Goal: Task Accomplishment & Management: Manage account settings

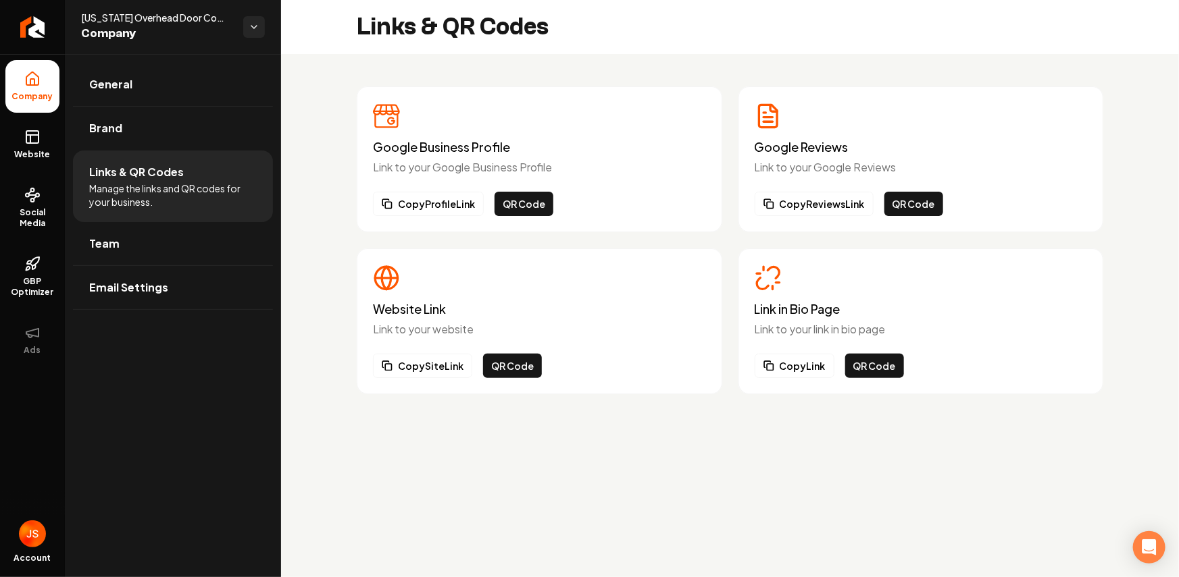
click at [40, 3] on link "Return to dashboard" at bounding box center [32, 27] width 65 height 54
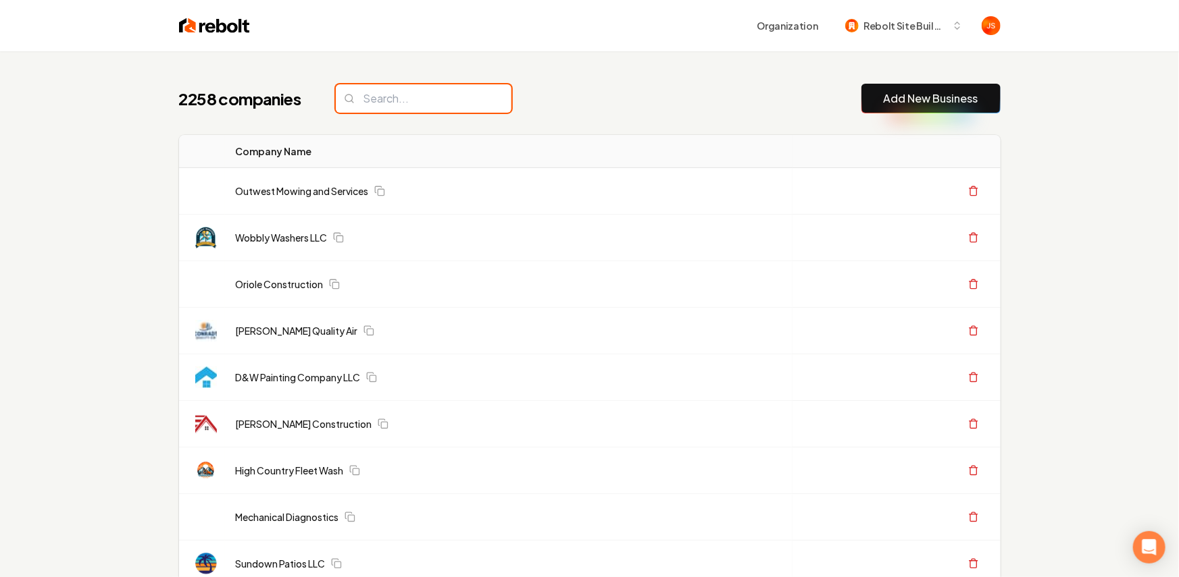
click at [363, 101] on input "search" at bounding box center [424, 98] width 176 height 28
paste input "A&A Outdoor Services"
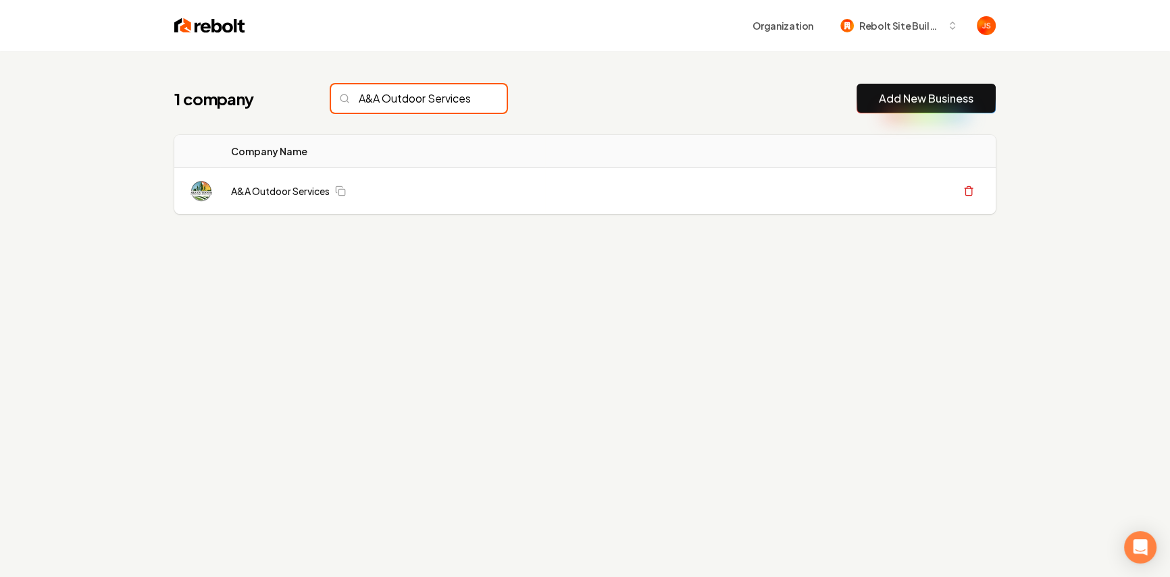
scroll to position [0, 7]
type input "A&A Outdoor Services"
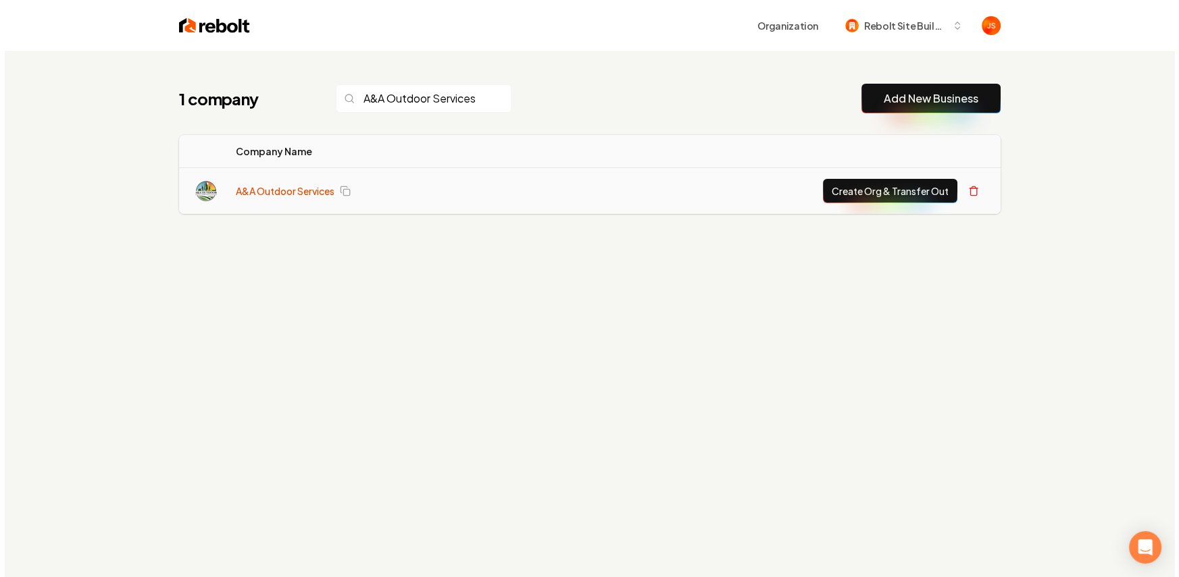
scroll to position [0, 0]
click at [278, 190] on link "A&A Outdoor Services" at bounding box center [280, 191] width 99 height 14
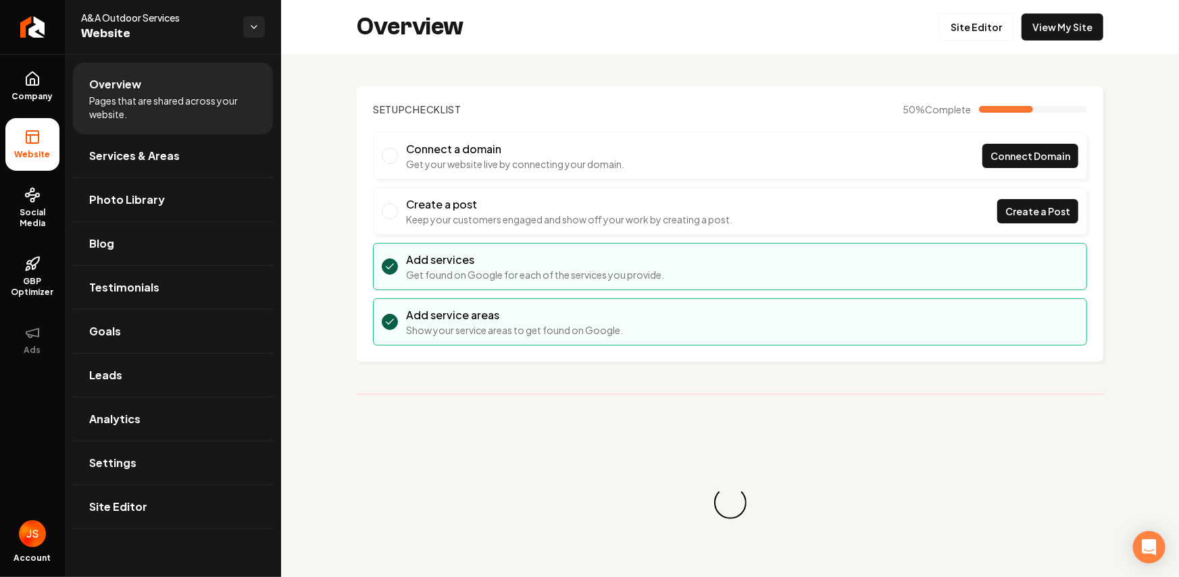
click at [1012, 38] on div "Site Editor View My Site" at bounding box center [1021, 27] width 164 height 27
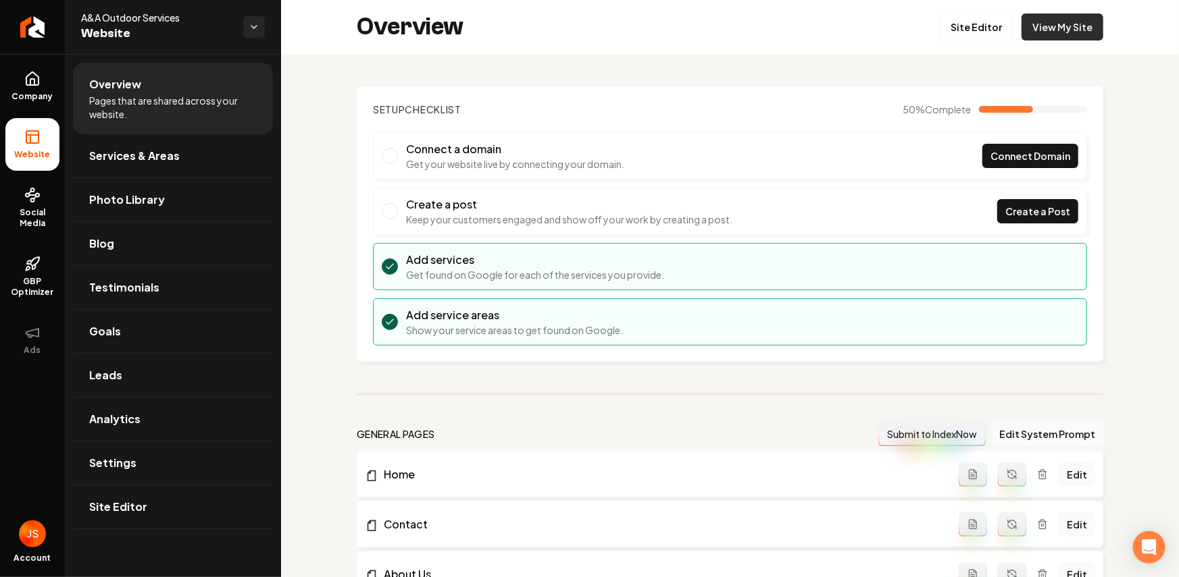
click at [1027, 32] on link "View My Site" at bounding box center [1062, 27] width 82 height 27
click at [963, 32] on link "Site Editor" at bounding box center [976, 27] width 74 height 27
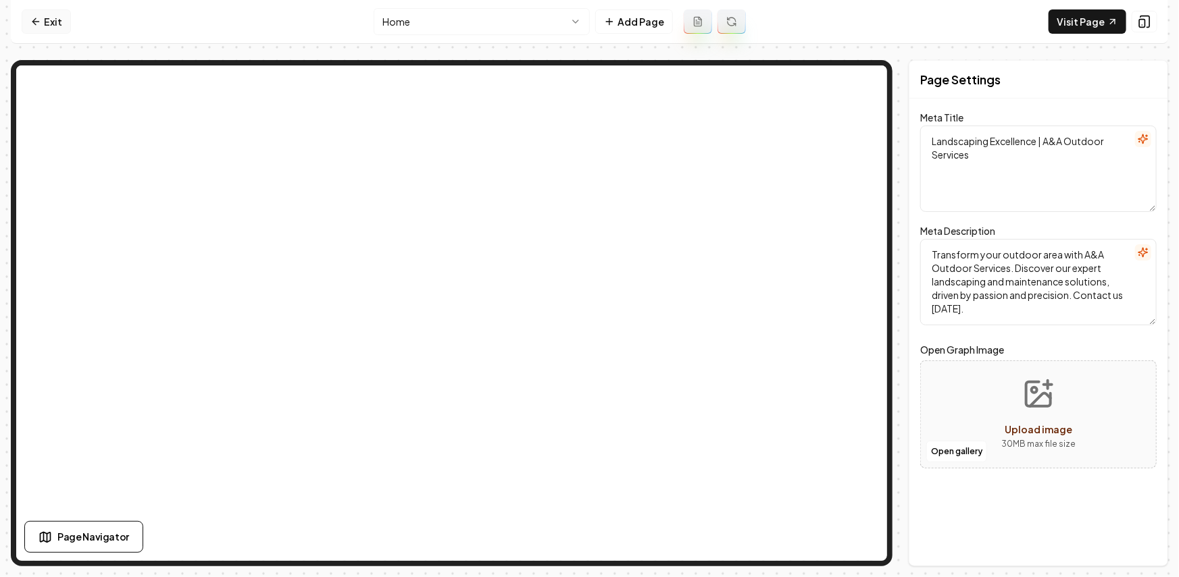
click at [42, 16] on link "Exit" at bounding box center [46, 21] width 49 height 24
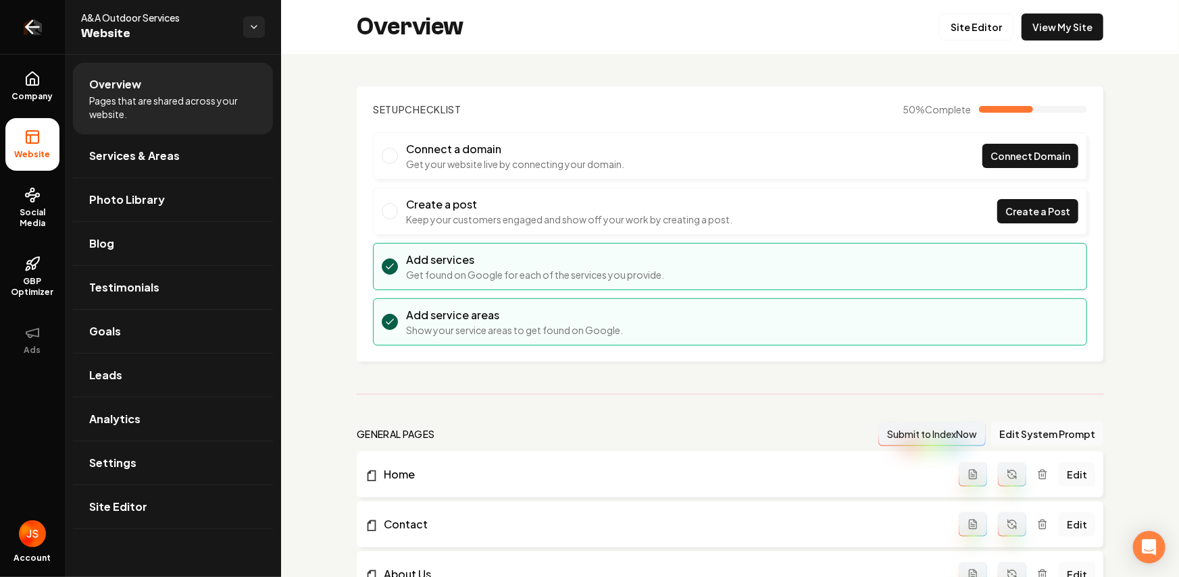
click at [50, 20] on link "Return to dashboard" at bounding box center [32, 27] width 65 height 54
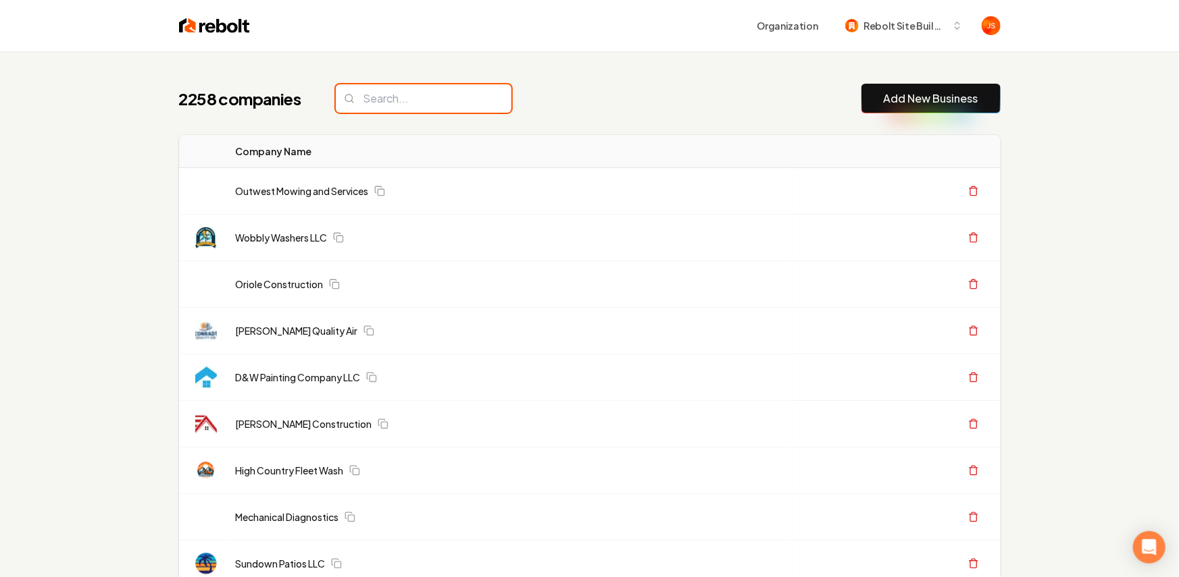
click at [464, 101] on input "search" at bounding box center [424, 98] width 176 height 28
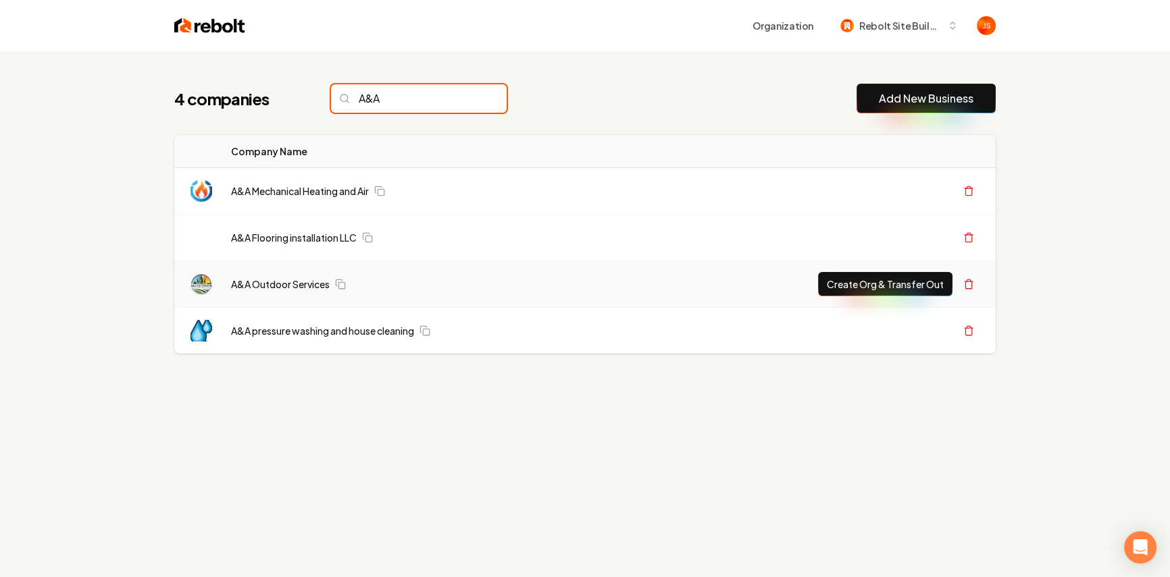
type input "A&A"
click at [875, 289] on button "Create Org & Transfer Out" at bounding box center [885, 284] width 134 height 24
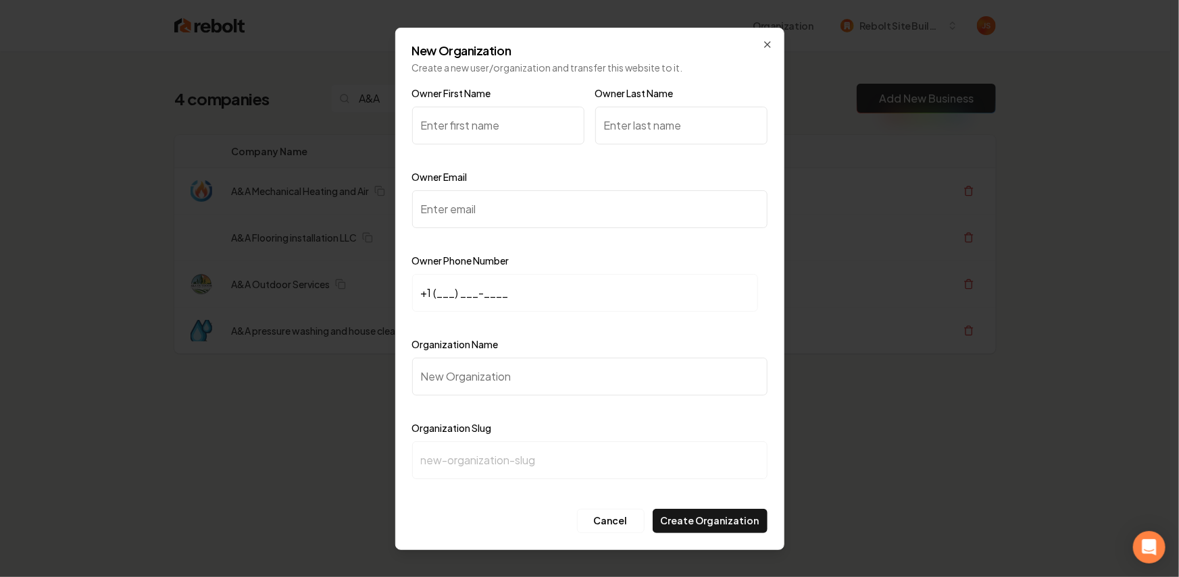
paste input "Adam Wolf"
drag, startPoint x: 488, startPoint y: 126, endPoint x: 455, endPoint y: 125, distance: 32.4
click at [455, 125] on input "Adam Wolf" at bounding box center [498, 126] width 172 height 38
type input "Adam Wolf"
click at [640, 128] on input "Owner Last Name" at bounding box center [681, 126] width 172 height 38
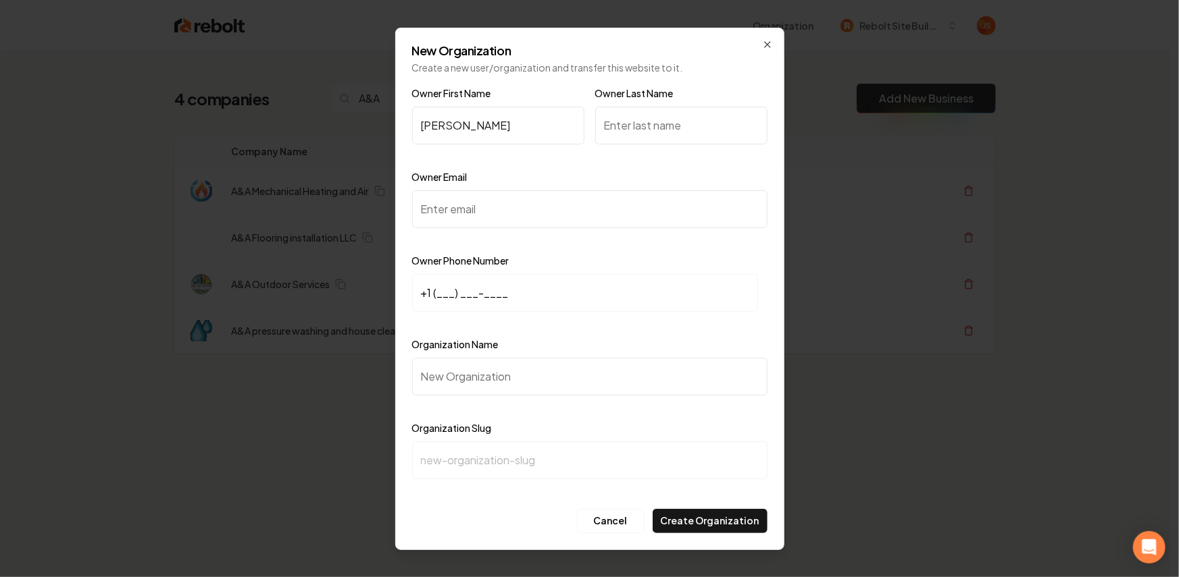
paste input "Wolf"
type input "Wolf"
click at [452, 128] on input "Adam Wolf" at bounding box center [498, 126] width 172 height 38
type input "Adam"
click at [488, 205] on input "Owner Email" at bounding box center [589, 209] width 355 height 38
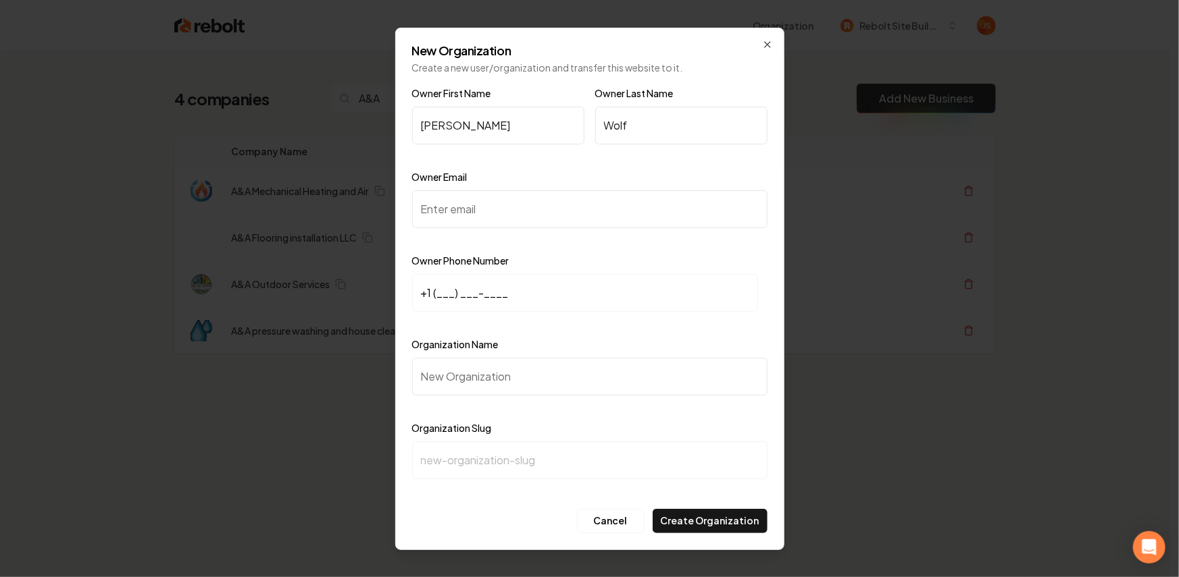
paste input "Wolf"
type input "Wolf"
paste input "adam.aaoutdoorservices@gmail.com"
click at [454, 214] on input "adam.aaoutdoorservices@gmail.com" at bounding box center [589, 209] width 355 height 38
click at [613, 210] on input "adam.aaoutdoorservices@gmail.com" at bounding box center [589, 209] width 355 height 38
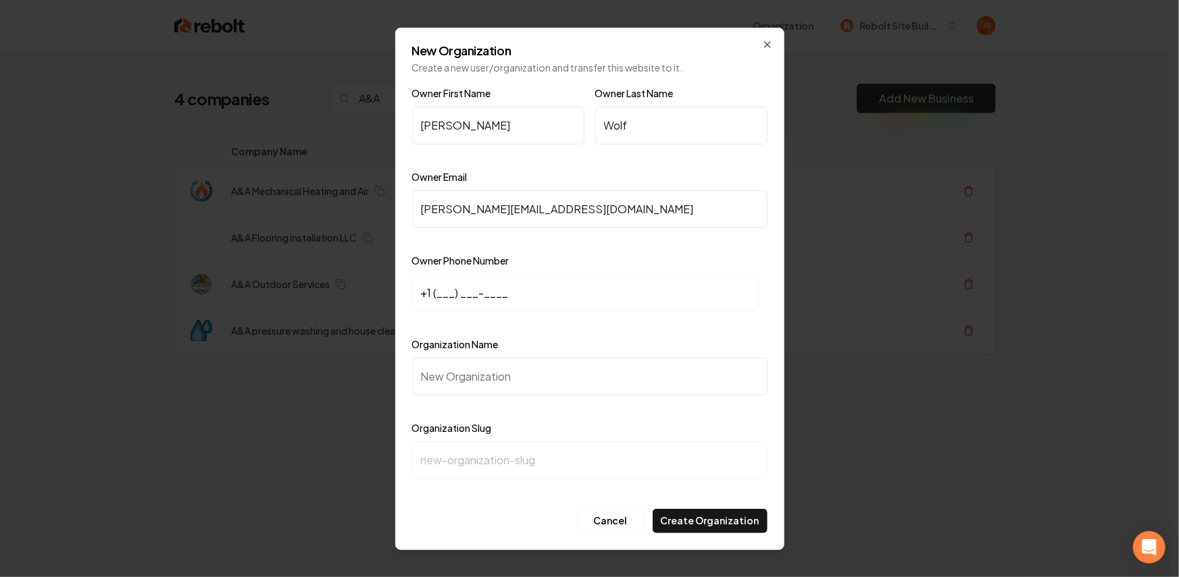
drag, startPoint x: 618, startPoint y: 211, endPoint x: 409, endPoint y: 213, distance: 208.7
click at [409, 213] on div "New Organization Create a new user/organization and transfer this website to it…" at bounding box center [589, 289] width 389 height 523
click at [437, 210] on input "adam.aaoutdoorservices@gmail.com" at bounding box center [589, 209] width 355 height 38
click at [635, 209] on input "adam.aaoutdoorservices@gmail.com" at bounding box center [589, 209] width 355 height 38
type input "adam.aaoutdoorservices@gmail.com"
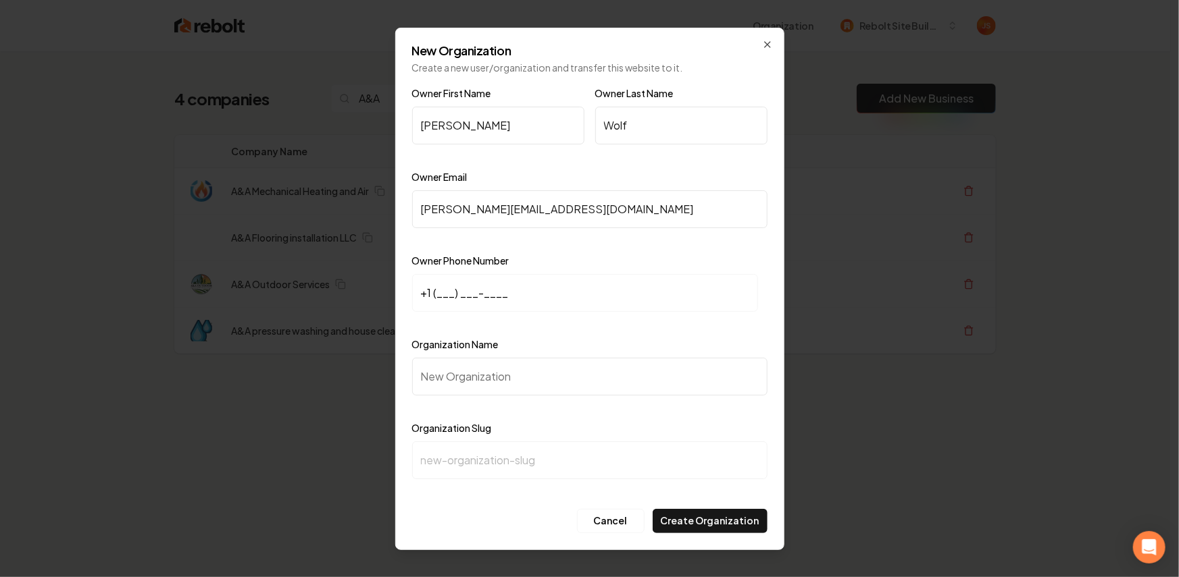
click at [436, 298] on input "+1 (___) ___-____" at bounding box center [585, 293] width 346 height 38
paste input "612) 979-3876"
click at [462, 354] on div "Organization Name" at bounding box center [589, 375] width 355 height 78
click at [498, 373] on input "Organization Name" at bounding box center [589, 377] width 355 height 38
click at [517, 276] on input "+1 (612) 979-3876" at bounding box center [585, 293] width 346 height 38
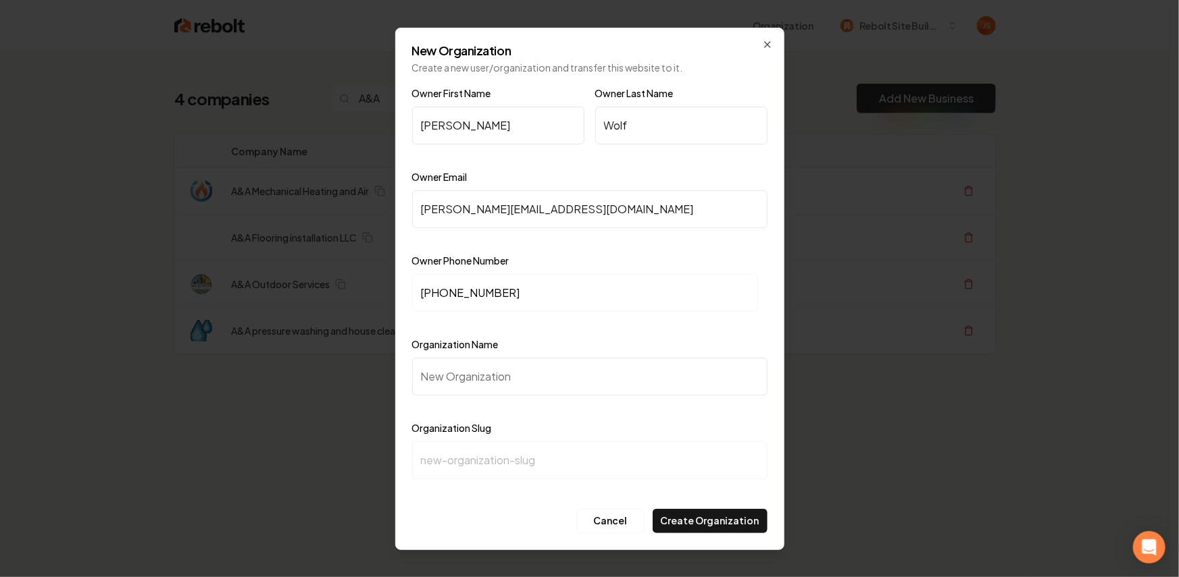
drag, startPoint x: 517, startPoint y: 276, endPoint x: 517, endPoint y: 283, distance: 7.4
click at [517, 276] on input "+1 (612) 979-3876" at bounding box center [585, 293] width 346 height 38
click at [518, 292] on input "+1 (612) 979-3876" at bounding box center [585, 293] width 346 height 38
drag, startPoint x: 518, startPoint y: 292, endPoint x: 459, endPoint y: 296, distance: 58.9
click at [459, 296] on input "+1 (612) 979-3876" at bounding box center [585, 293] width 346 height 38
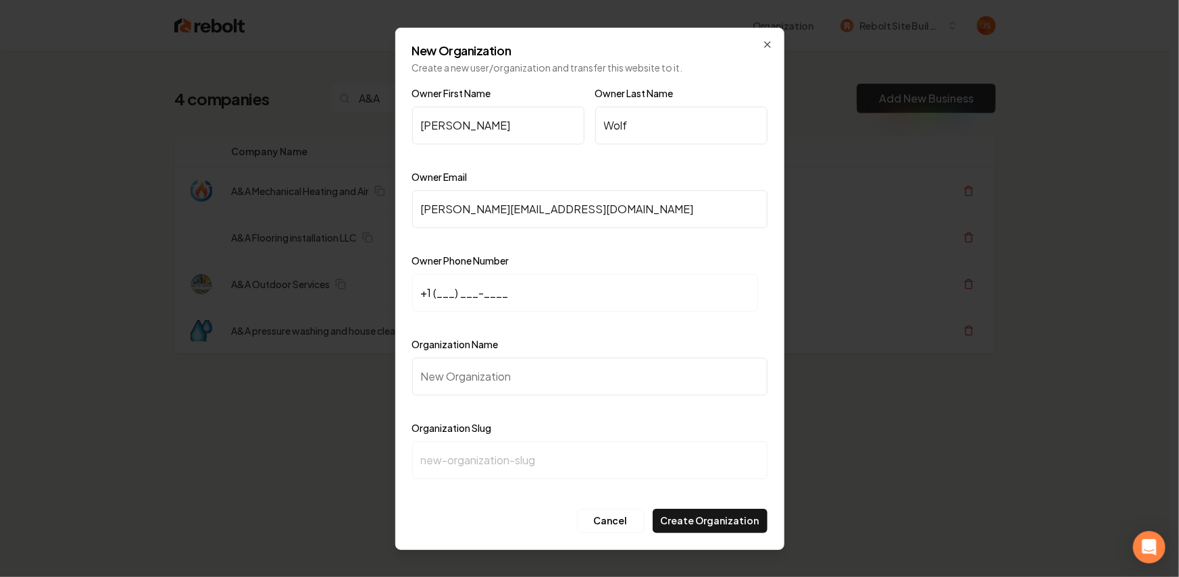
paste input "763) 337-2379"
type input "+1 (763) 337-2379"
click at [457, 359] on input "Organization Name" at bounding box center [589, 377] width 355 height 38
click at [457, 370] on input "Organization Name" at bounding box center [589, 377] width 355 height 38
type input "A"
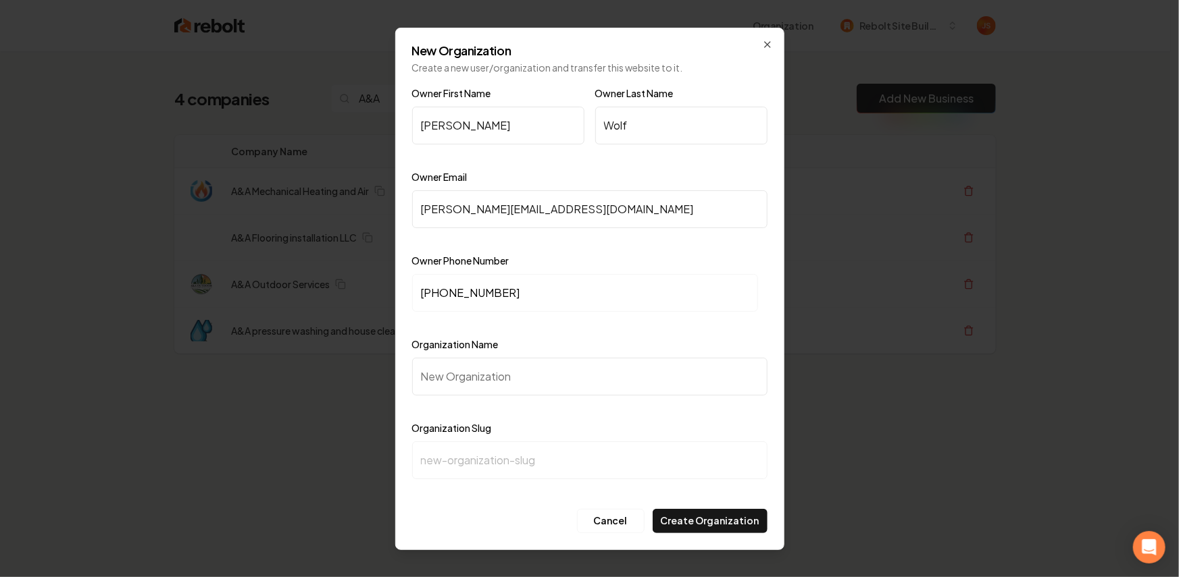
type input "a"
type input "A&A"
type input "aa"
type input "A&A O"
type input "aa-o"
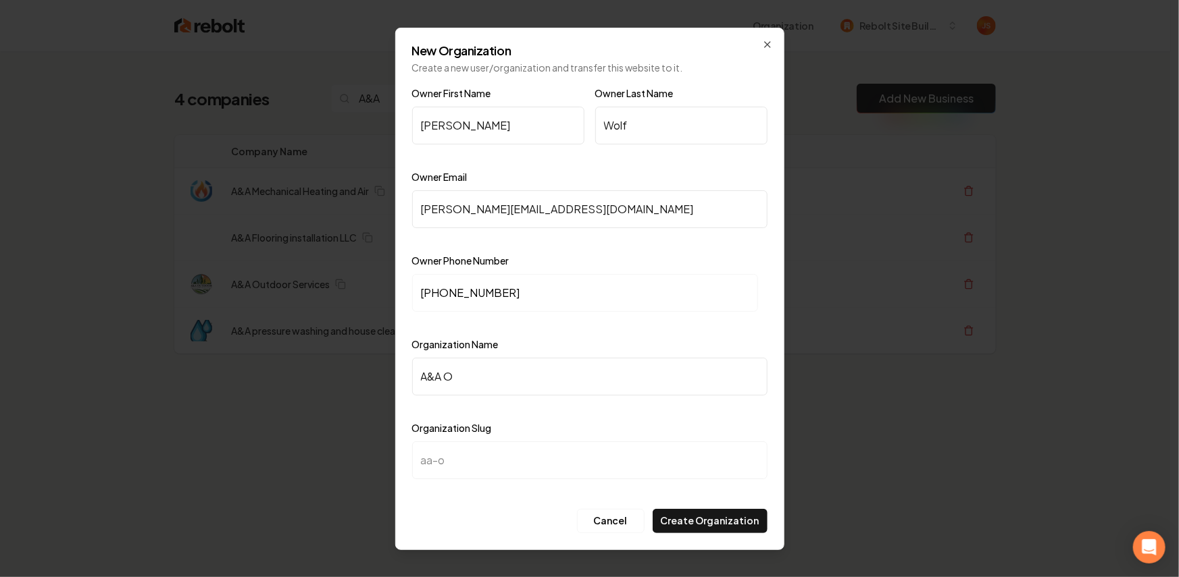
type input "A&A Ou"
type input "aa-ou"
type input "A&A Out"
type input "aa-out"
type input "A&A Outd"
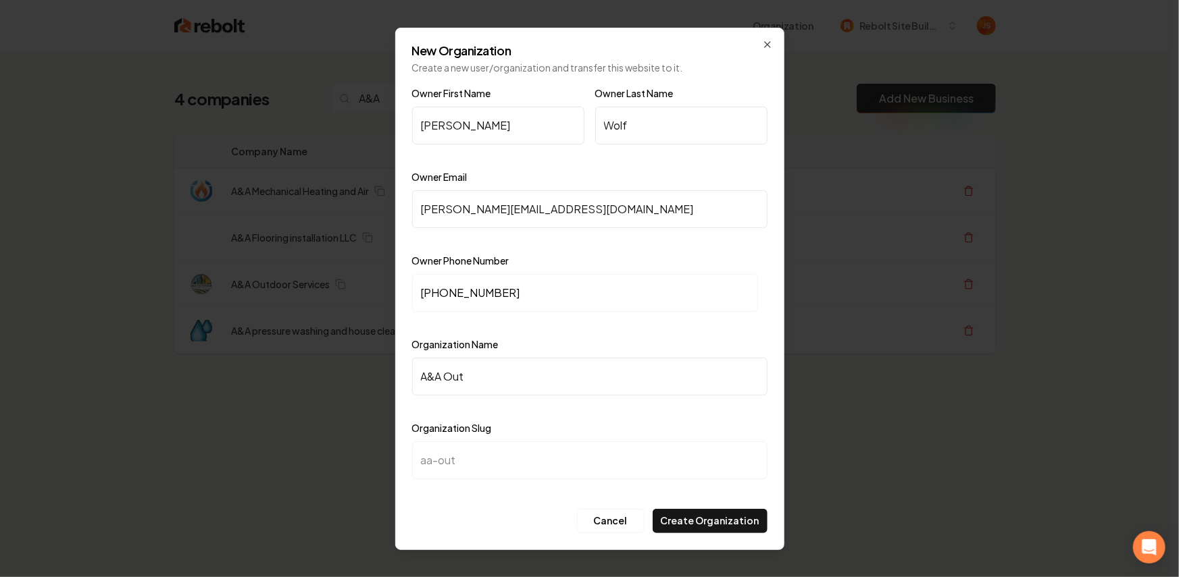
type input "aa-outd"
type input "A&A Outdo"
type input "aa-outdo"
type input "A&A Outdoo"
type input "aa-outdoo"
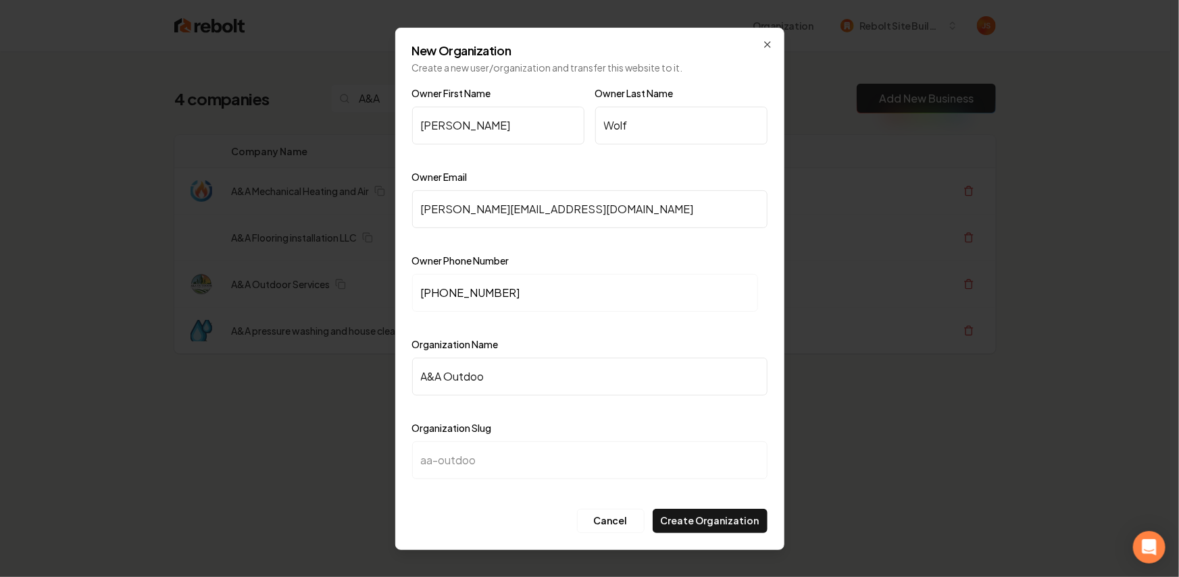
type input "A&A Outdoor"
type input "aa-outdoor"
type input "A&A Outdoor S"
type input "aa-outdoor-s"
type input "A&A Outdoor Se"
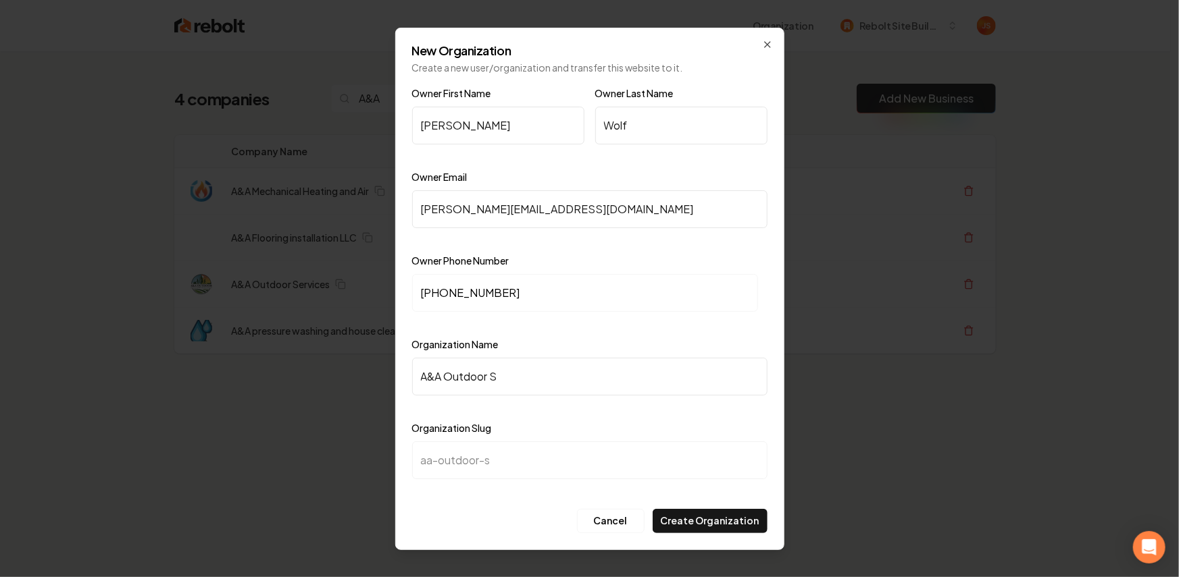
type input "aa-outdoor-se"
type input "A&A Outdoor Ser"
type input "aa-outdoor-ser"
type input "A&A Outdoor Serv"
type input "aa-outdoor-serv"
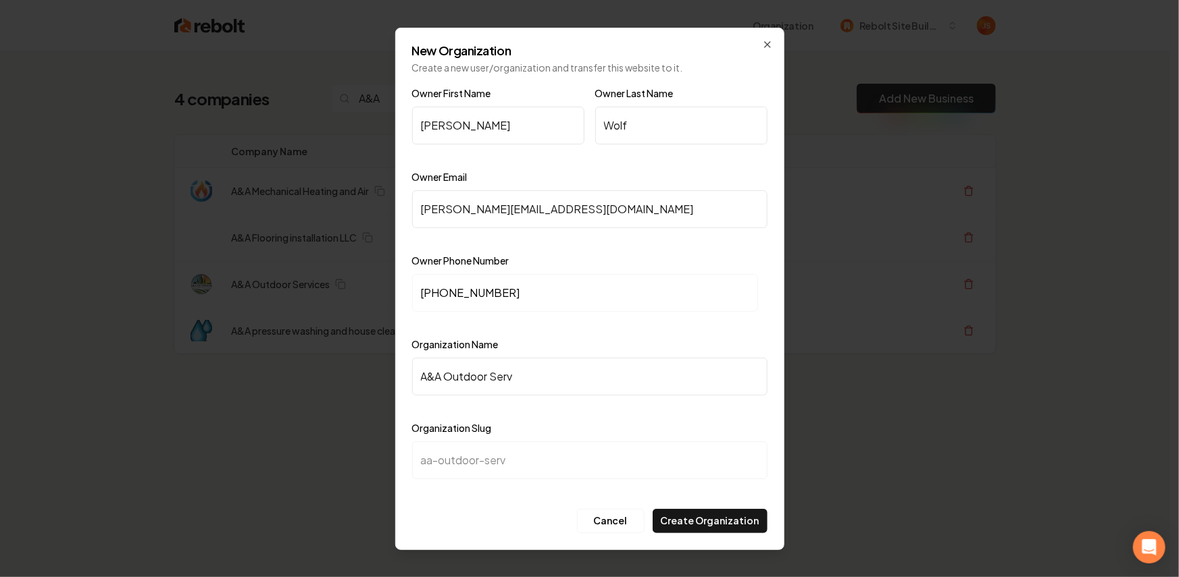
type input "A&A Outdoor Servi"
type input "aa-outdoor-servi"
type input "A&A Outdoor Servic"
type input "aa-outdoor-servic"
type input "A&A Outdoor Service"
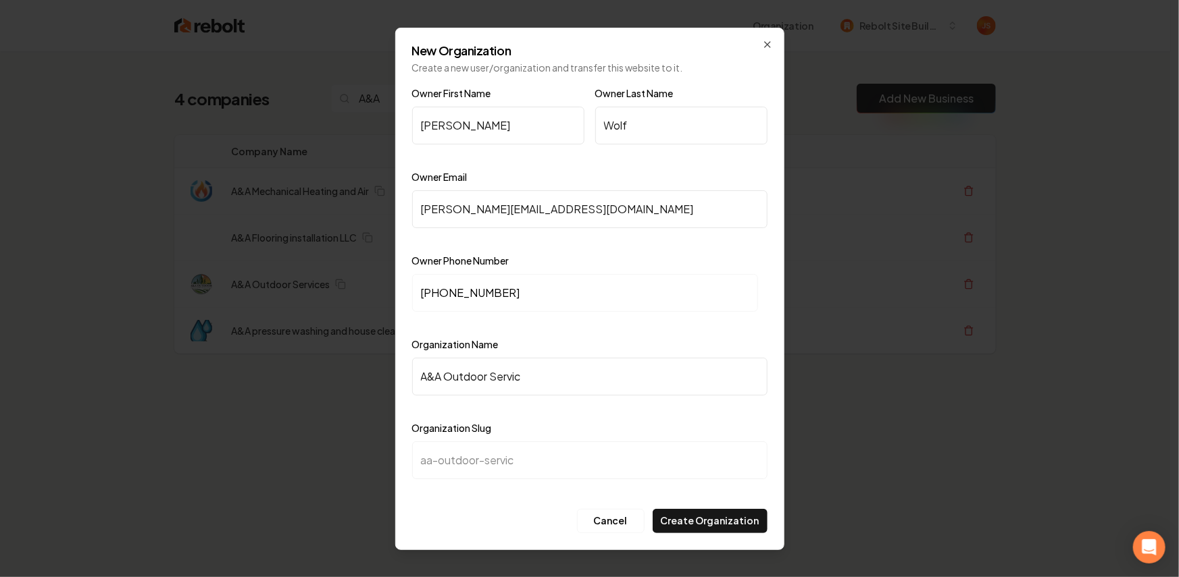
type input "aa-outdoor-service"
type input "A&A Outdoor Services"
type input "aa-outdoor-services"
type input "A&A Outdoor Services"
click at [694, 515] on button "Create Organization" at bounding box center [709, 521] width 115 height 24
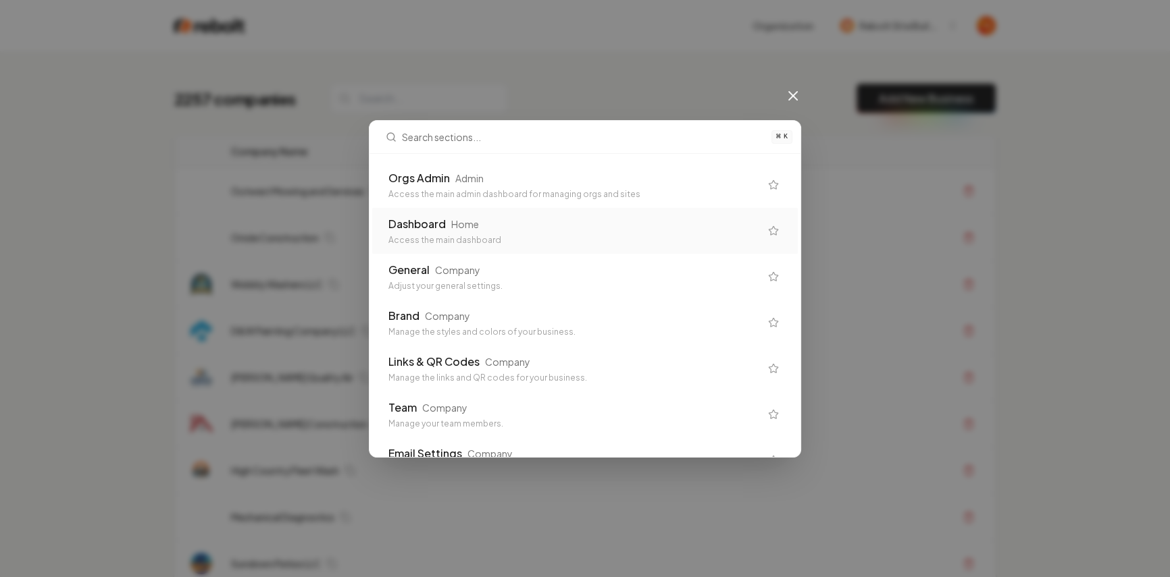
click at [549, 191] on div "Access the main admin dashboard for managing orgs and sites" at bounding box center [573, 194] width 371 height 11
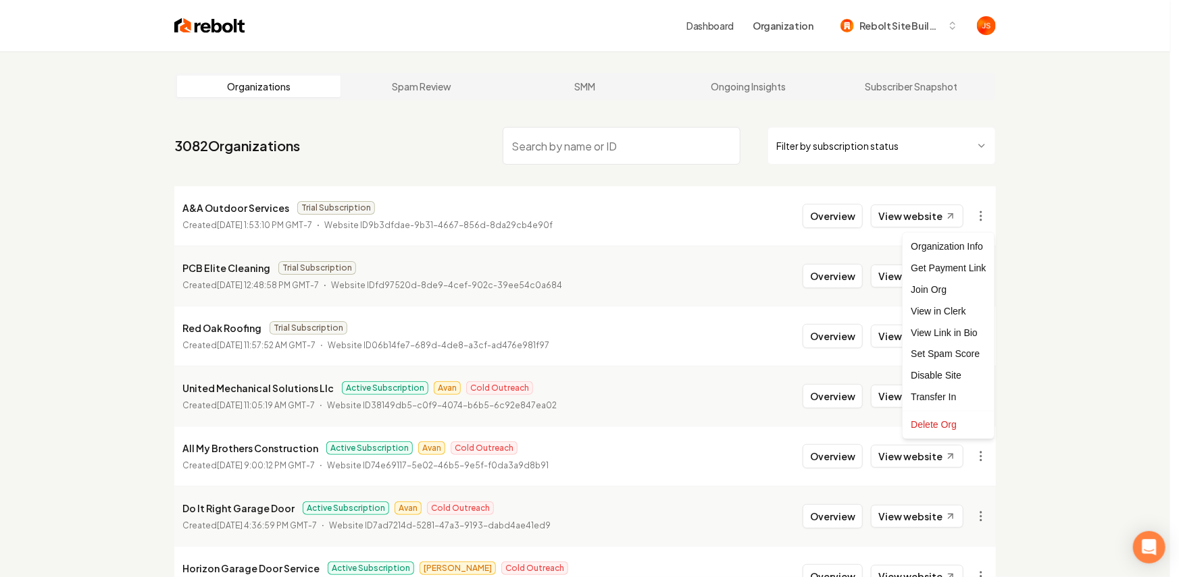
click at [983, 216] on html "Dashboard Organization Rebolt Site Builder Organizations Spam Review SMM Ongoin…" at bounding box center [589, 288] width 1179 height 577
click at [957, 265] on div "Get Payment Link" at bounding box center [948, 268] width 86 height 22
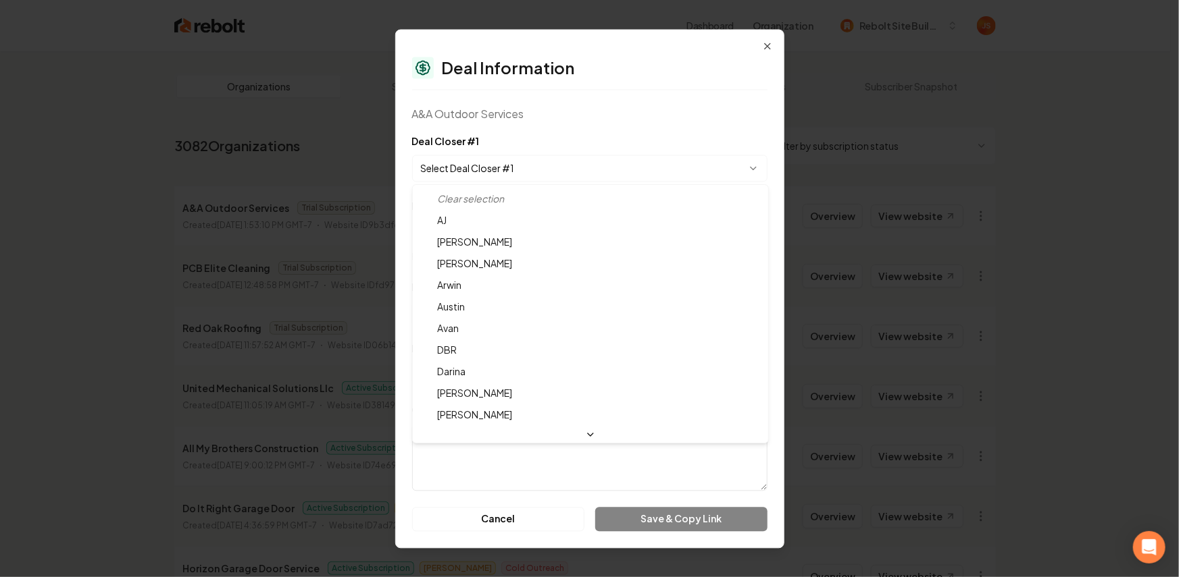
click at [516, 164] on body "Dashboard Organization Rebolt Site Builder Organizations Spam Review SMM Ongoin…" at bounding box center [585, 288] width 1170 height 577
select select "**********"
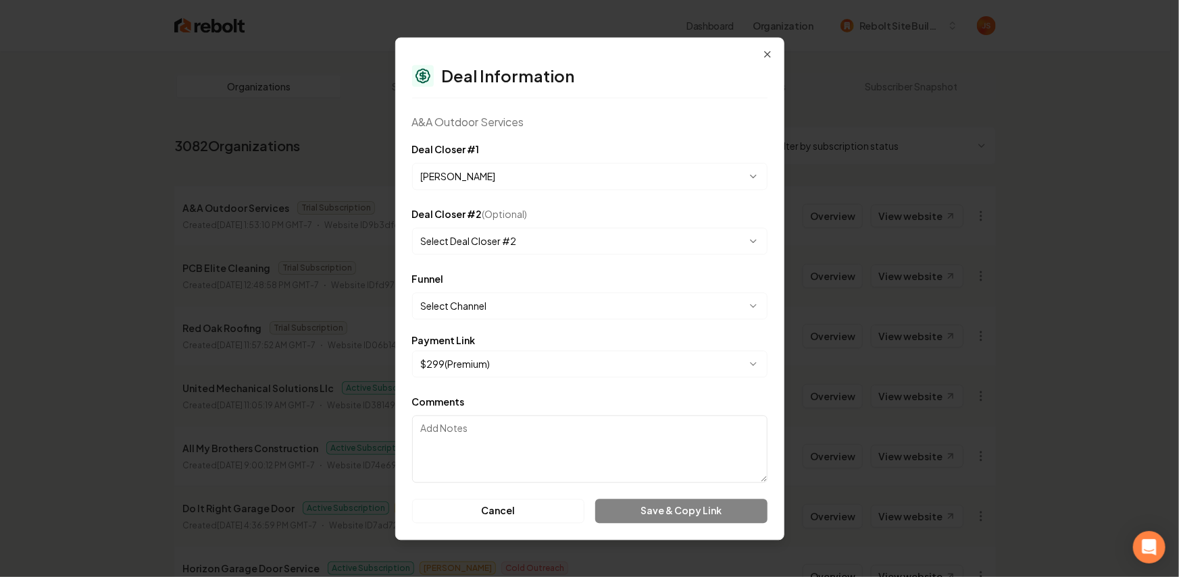
click at [473, 307] on body "Dashboard Organization Rebolt Site Builder Organizations Spam Review SMM Ongoin…" at bounding box center [585, 288] width 1170 height 577
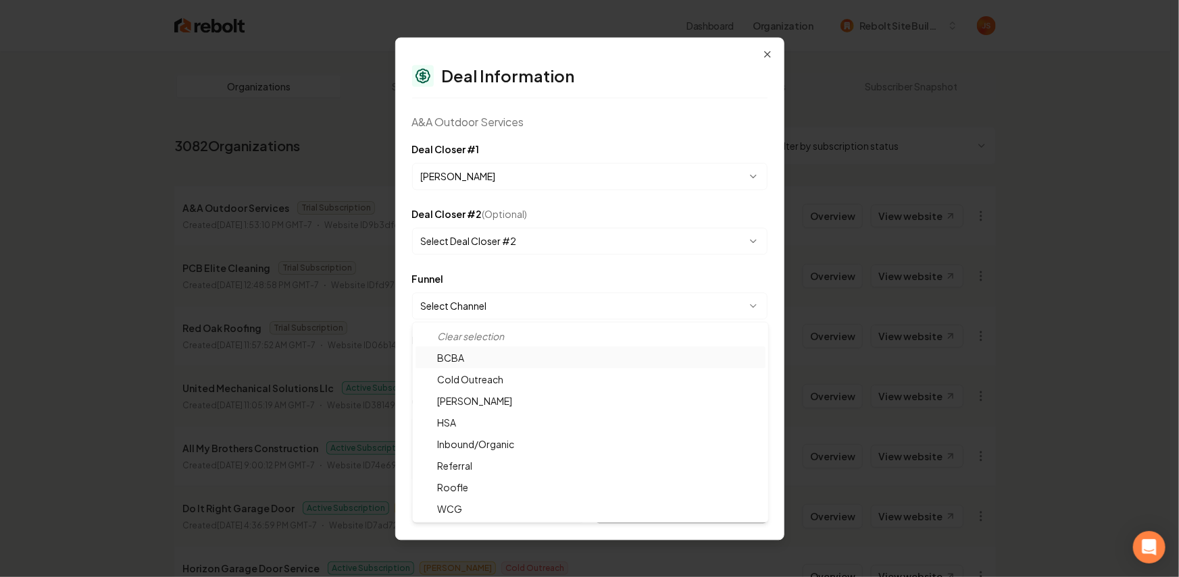
select select "**********"
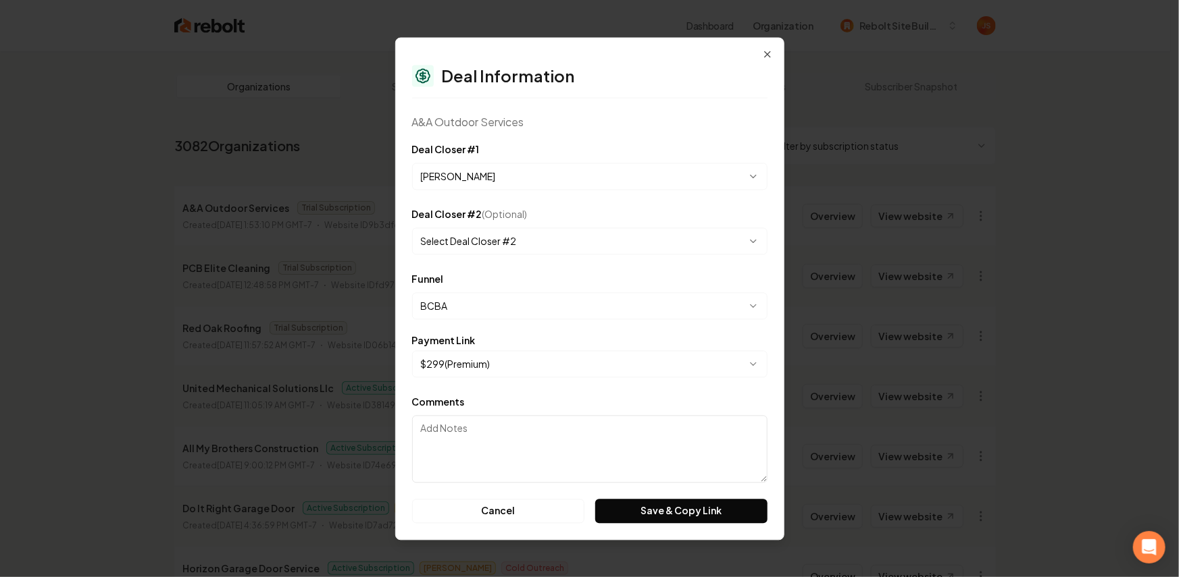
click at [465, 351] on body "Dashboard Organization Rebolt Site Builder Organizations Spam Review SMM Ongoin…" at bounding box center [585, 288] width 1170 height 577
click at [629, 502] on button "Save & Copy Link" at bounding box center [681, 511] width 172 height 24
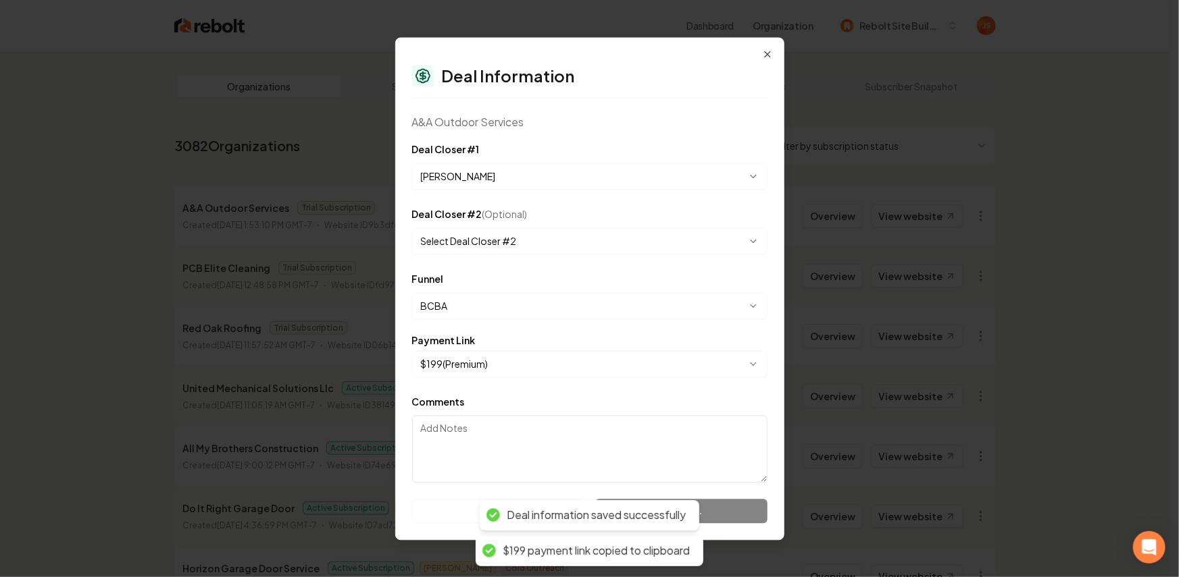
select select "**********"
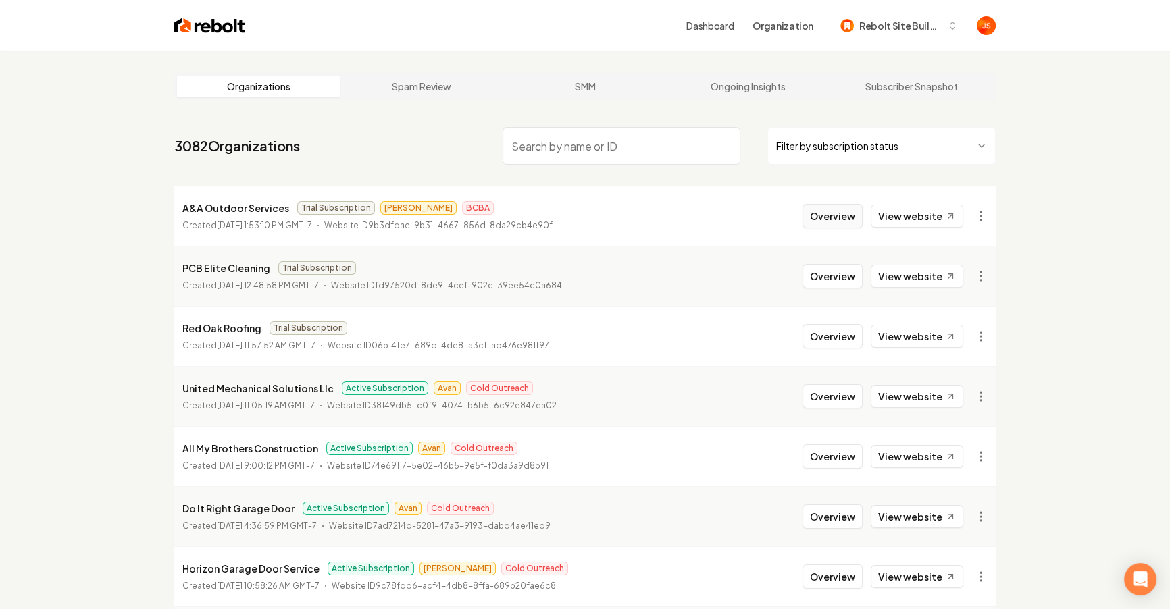
click at [829, 227] on button "Overview" at bounding box center [832, 216] width 60 height 24
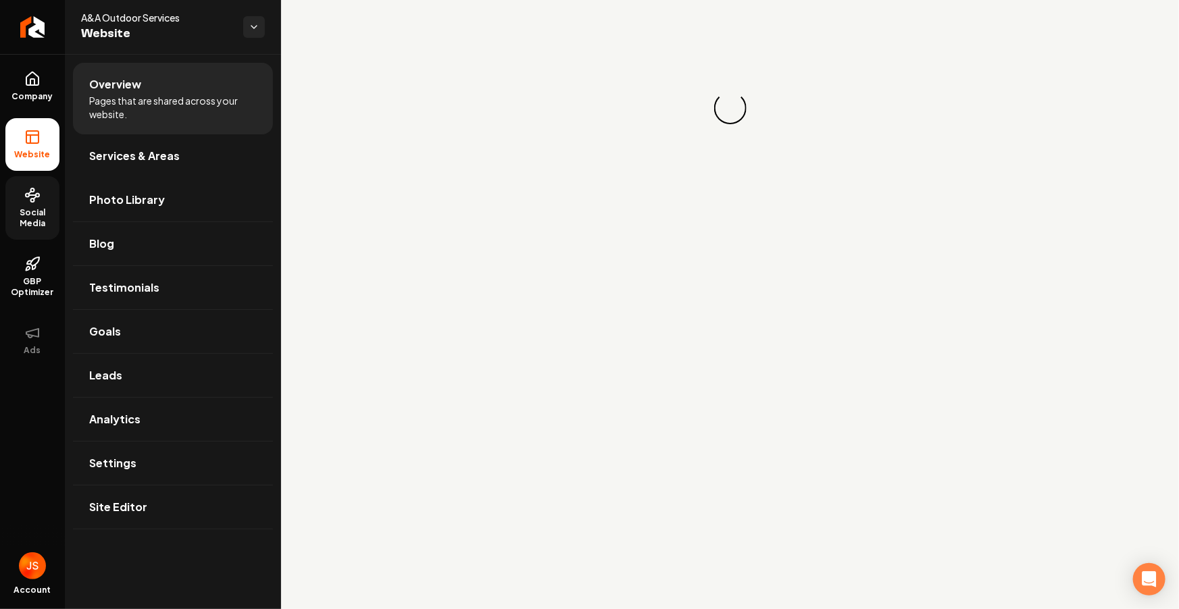
click at [22, 209] on span "Social Media" at bounding box center [32, 218] width 54 height 22
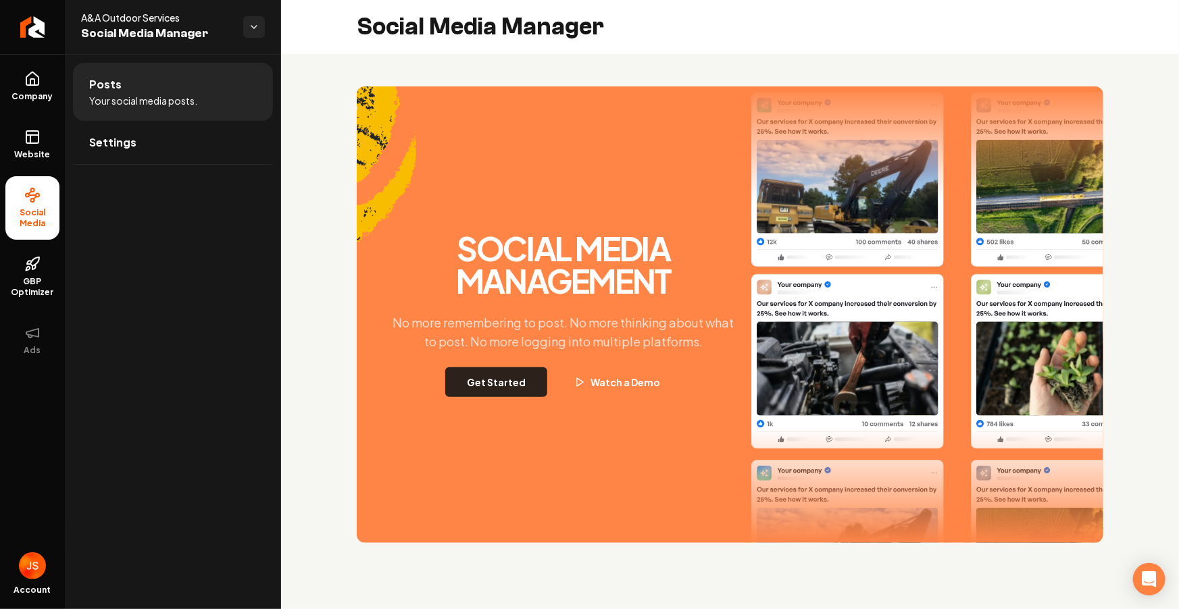
click at [490, 384] on button "Get Started" at bounding box center [496, 382] width 102 height 30
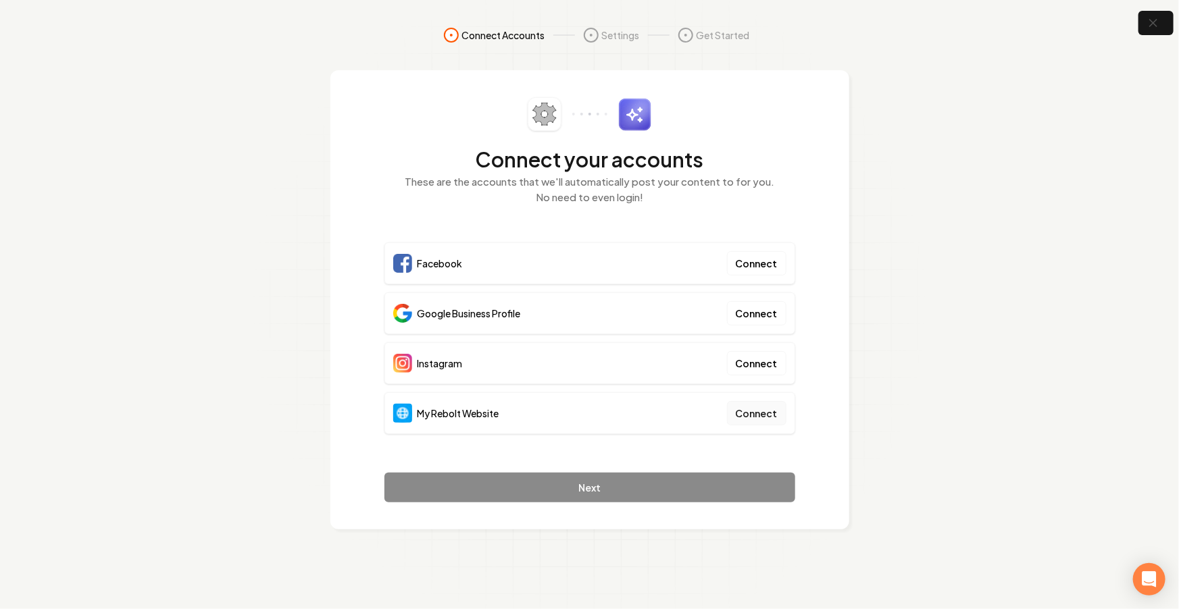
click at [755, 418] on button "Connect" at bounding box center [756, 413] width 59 height 24
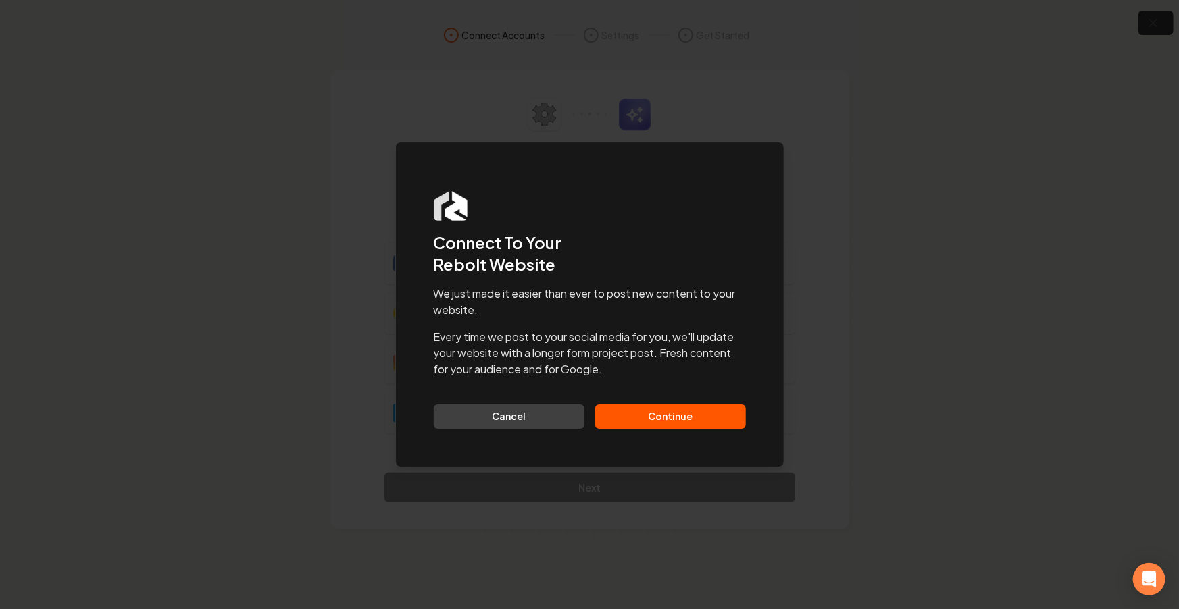
click at [669, 407] on button "Continue" at bounding box center [670, 417] width 151 height 24
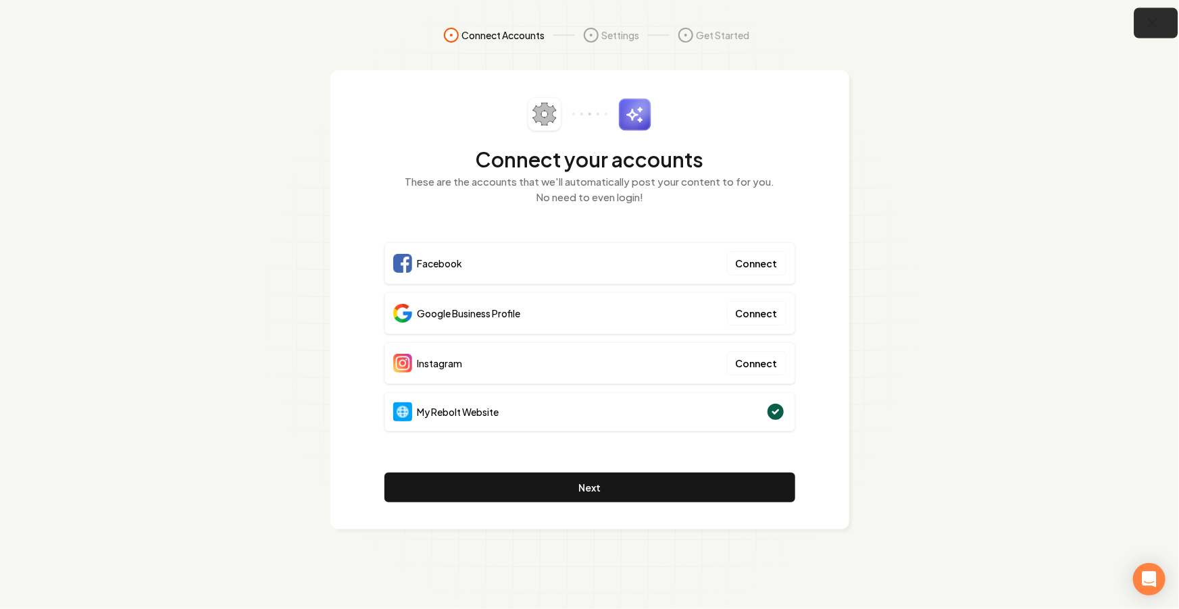
click at [1159, 22] on icon "button" at bounding box center [1152, 23] width 17 height 17
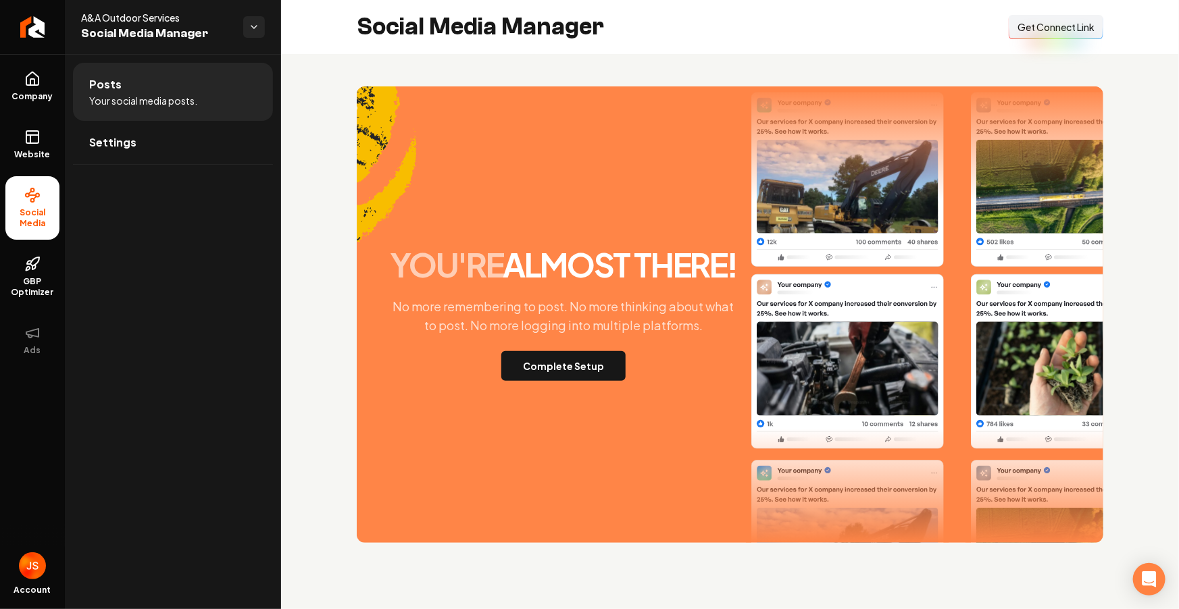
click at [994, 38] on div "Social Media Manager Connect Link Get Connect Link" at bounding box center [730, 27] width 898 height 54
click at [1017, 32] on span "Get Connect Link" at bounding box center [1055, 27] width 77 height 14
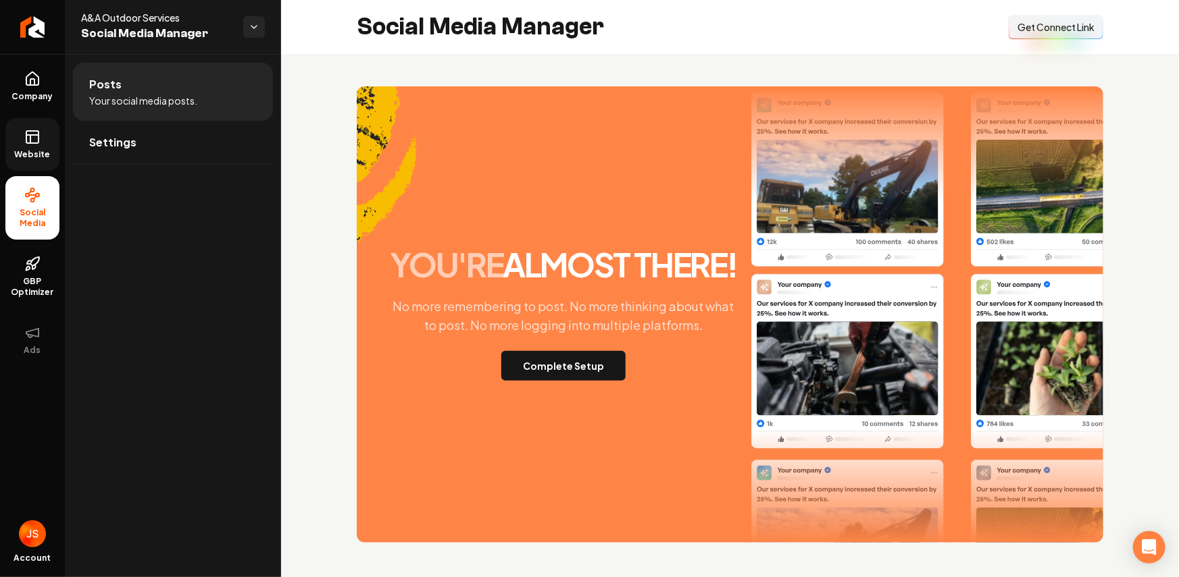
click at [37, 145] on link "Website" at bounding box center [32, 144] width 54 height 53
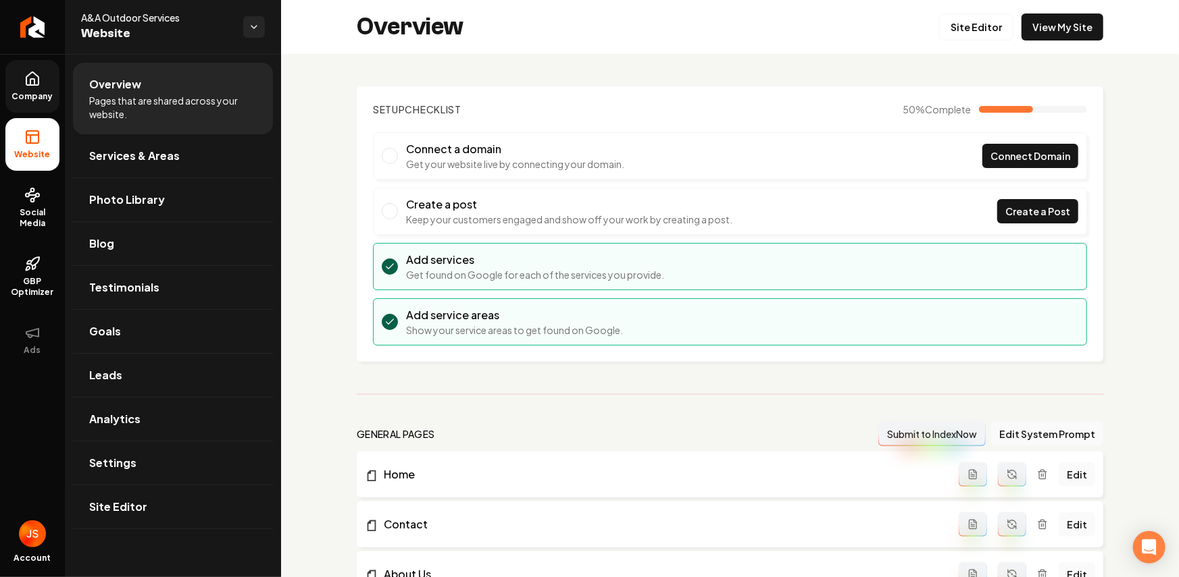
click at [34, 112] on link "Company" at bounding box center [32, 86] width 54 height 53
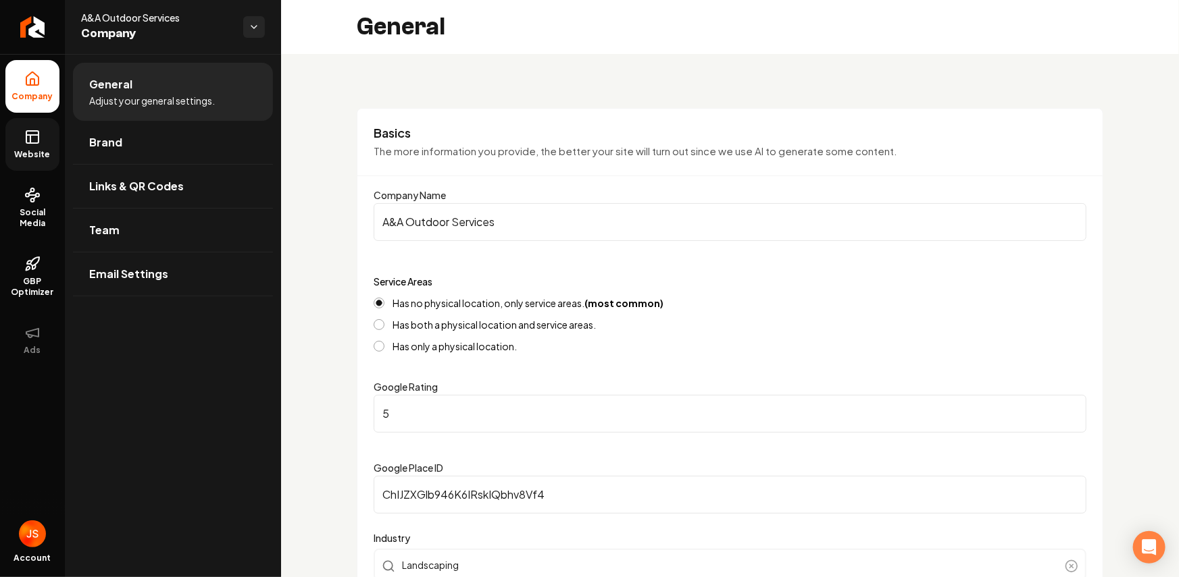
click at [36, 132] on icon at bounding box center [32, 137] width 16 height 16
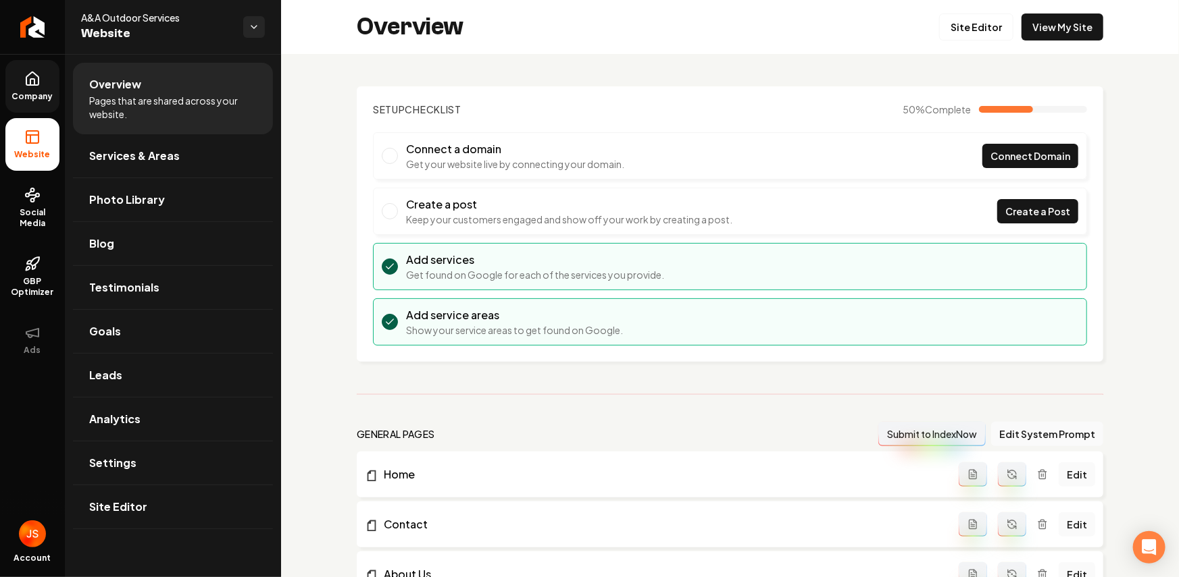
click at [34, 97] on span "Company" at bounding box center [33, 96] width 52 height 11
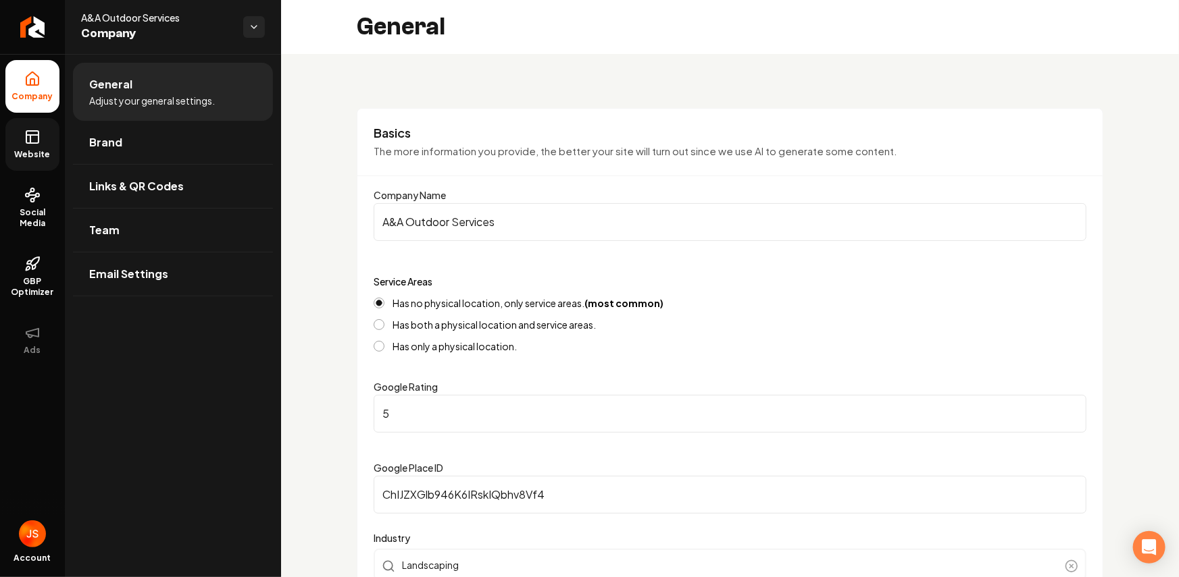
click at [29, 122] on link "Website" at bounding box center [32, 144] width 54 height 53
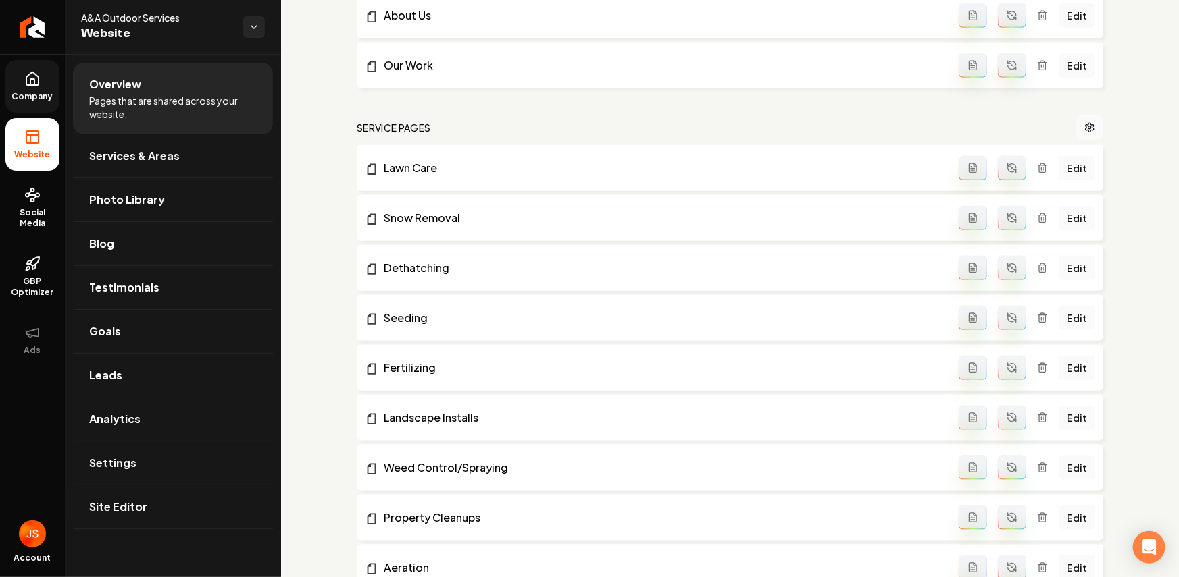
scroll to position [800, 0]
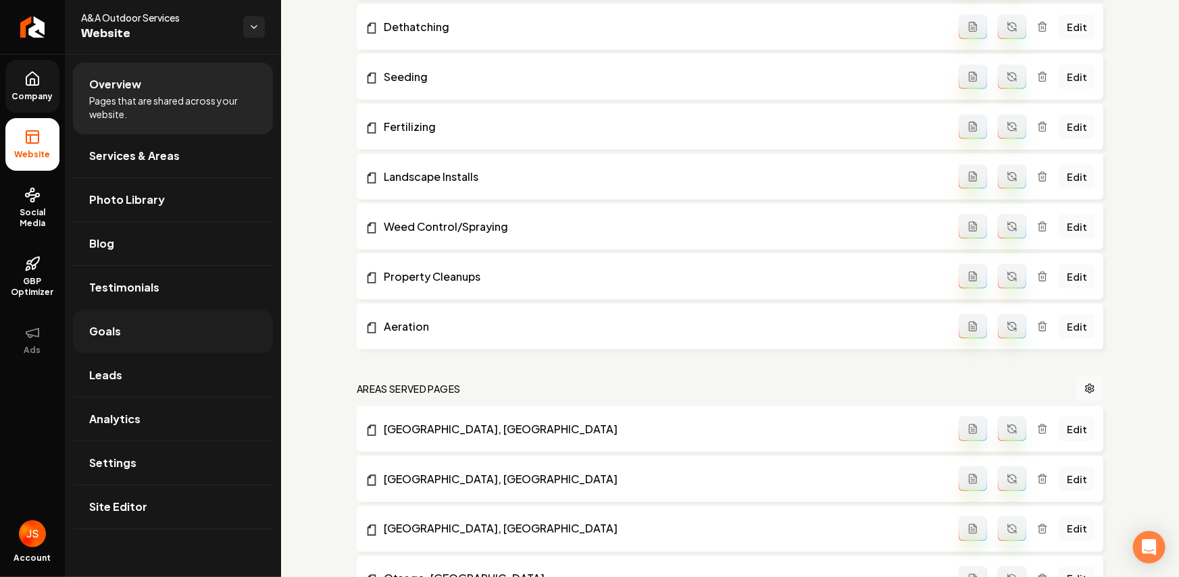
click at [135, 324] on link "Goals" at bounding box center [173, 331] width 200 height 43
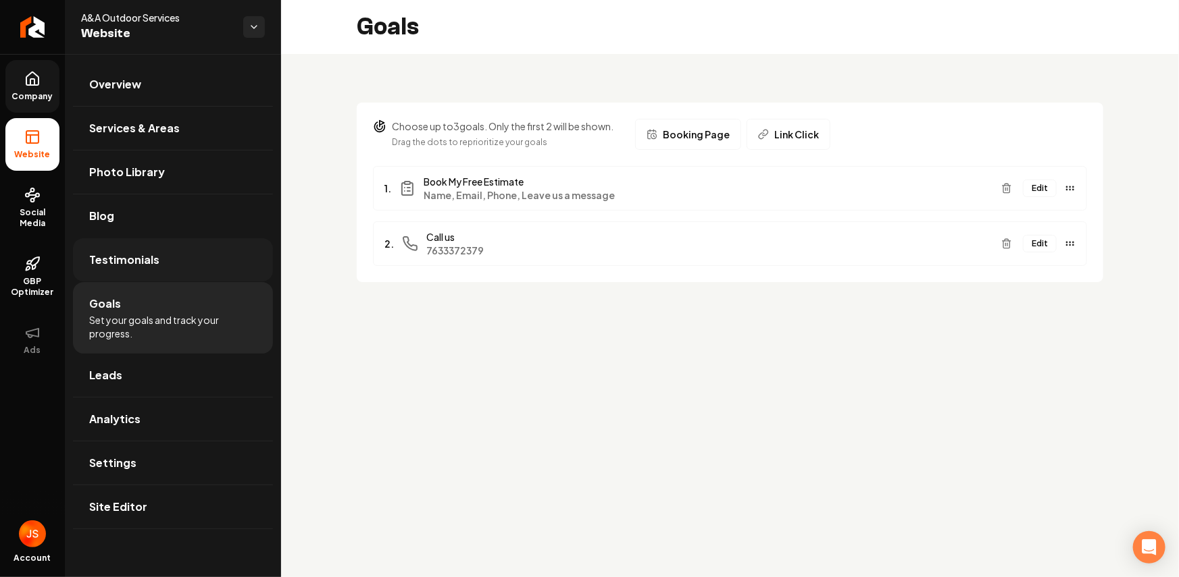
click at [154, 269] on link "Testimonials" at bounding box center [173, 259] width 200 height 43
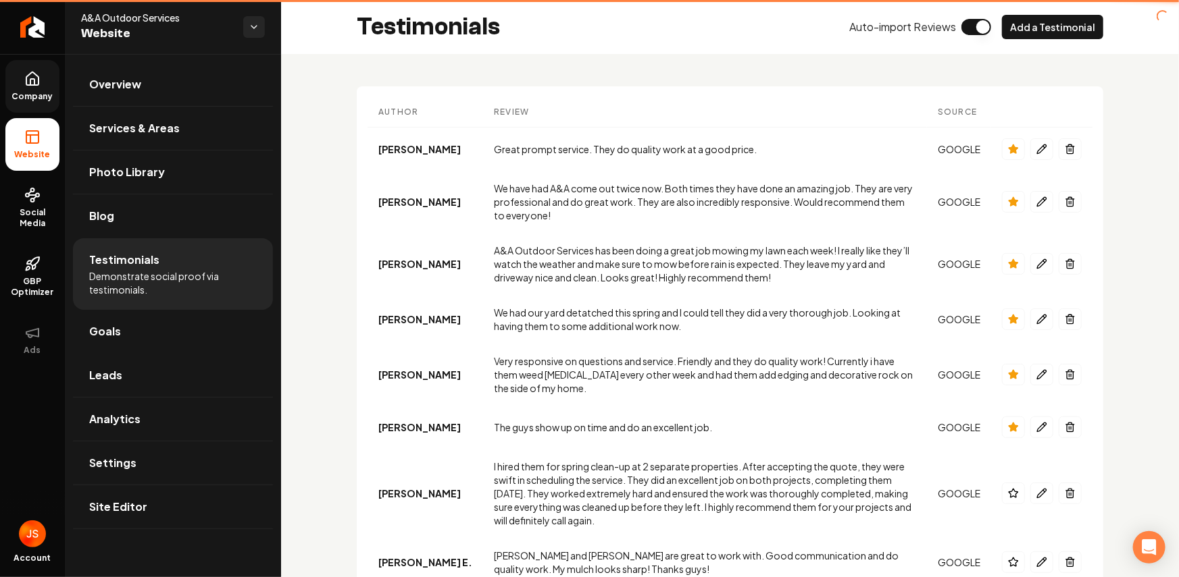
click at [157, 254] on li "Testimonials Demonstrate social proof via testimonials." at bounding box center [173, 274] width 200 height 72
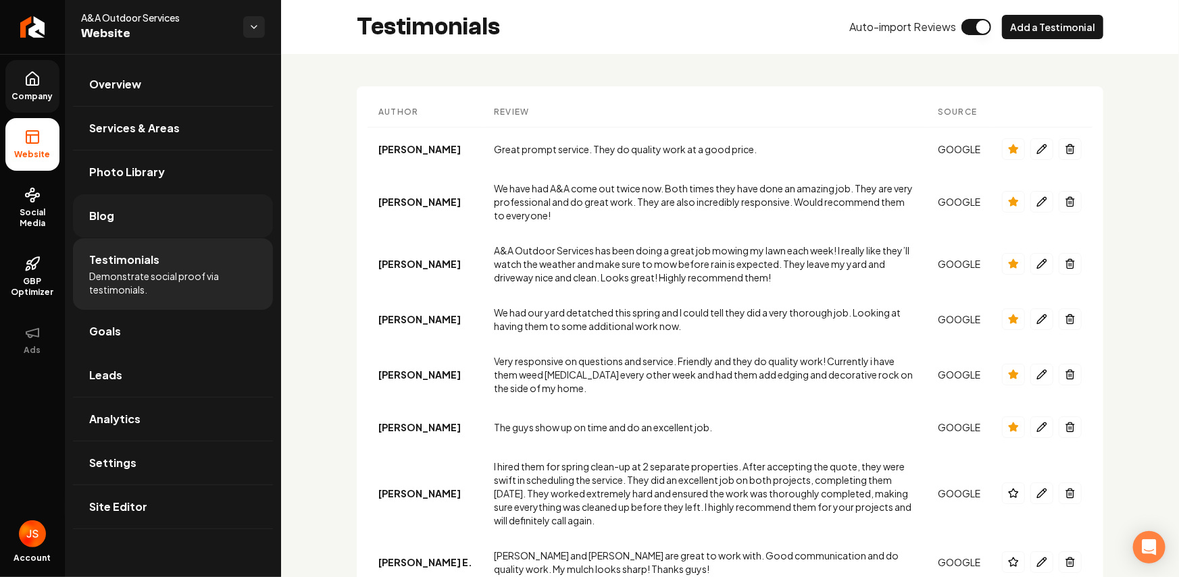
click at [163, 211] on link "Blog" at bounding box center [173, 216] width 200 height 43
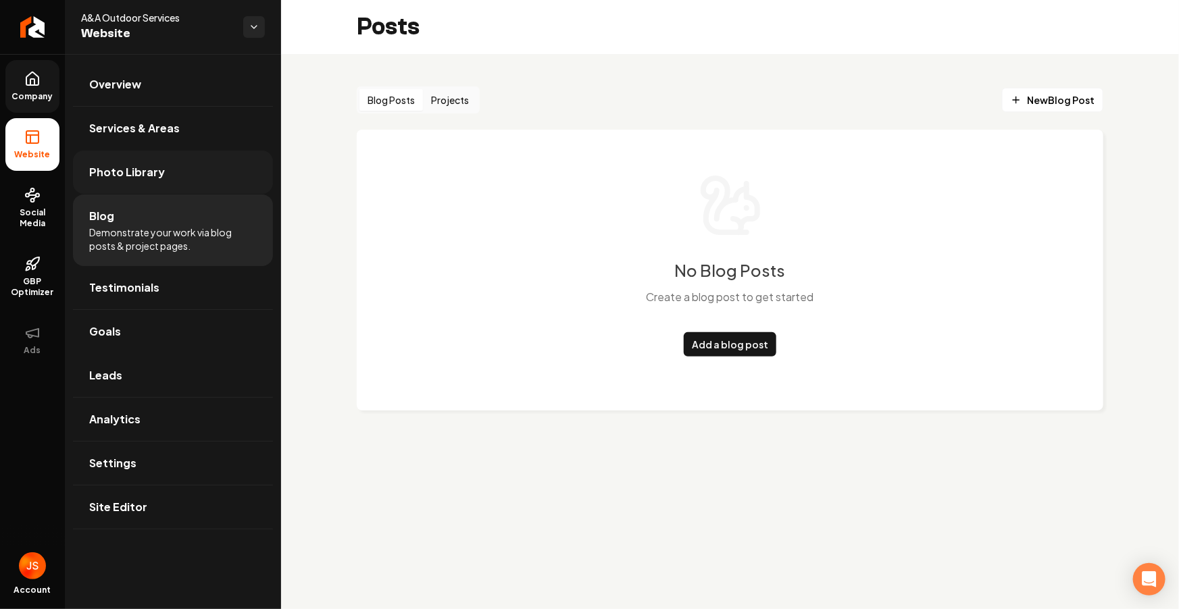
click at [149, 184] on link "Photo Library" at bounding box center [173, 172] width 200 height 43
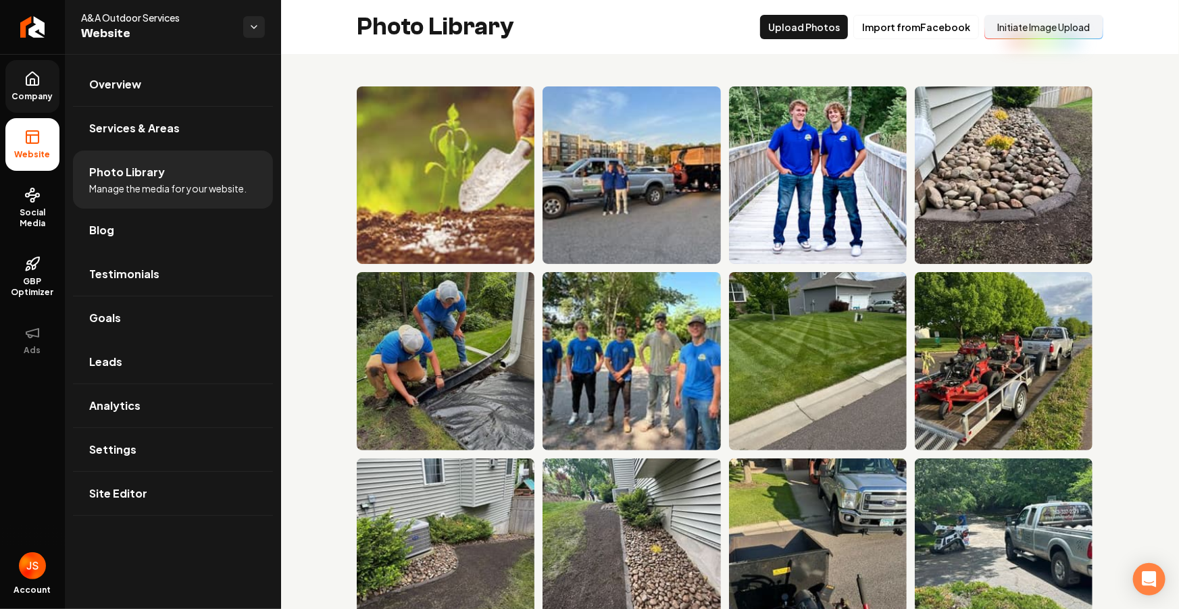
click at [1012, 22] on button "Initiate Image Upload" at bounding box center [1043, 27] width 119 height 24
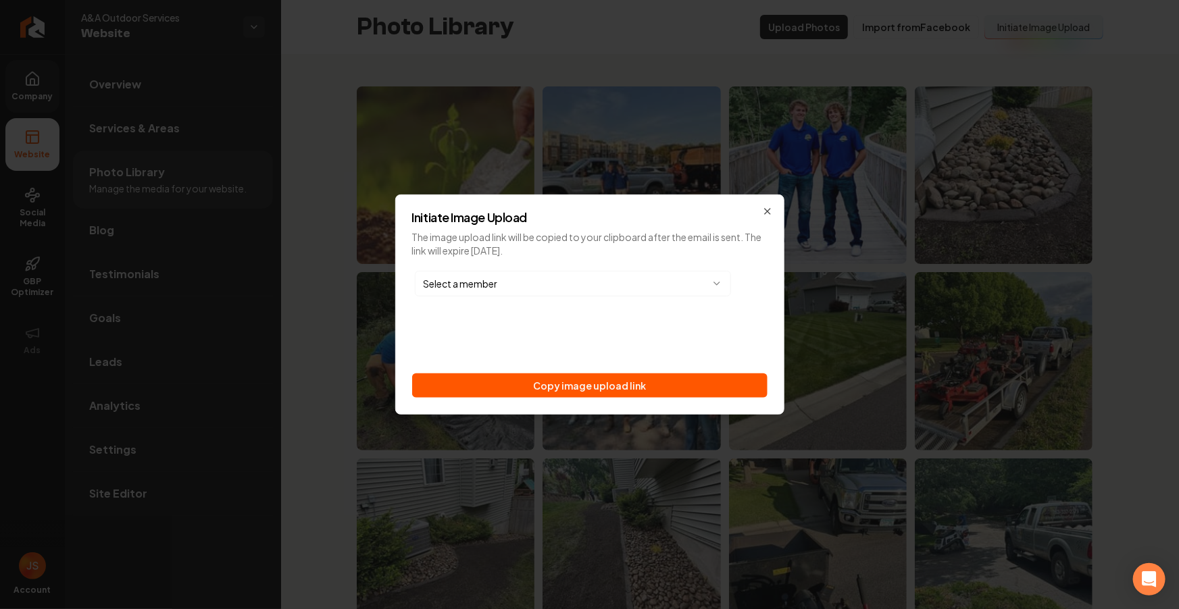
click at [576, 404] on div "Initiate Image Upload The image upload link will be copied to your clipboard af…" at bounding box center [589, 305] width 389 height 220
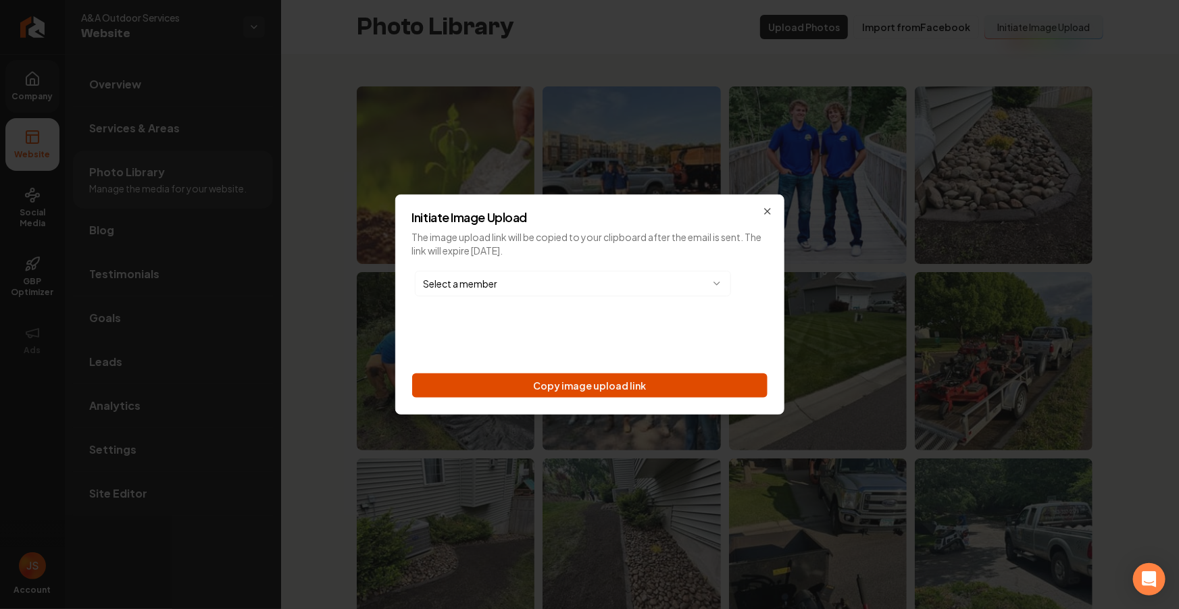
click at [579, 393] on button "Copy image upload link" at bounding box center [589, 385] width 355 height 24
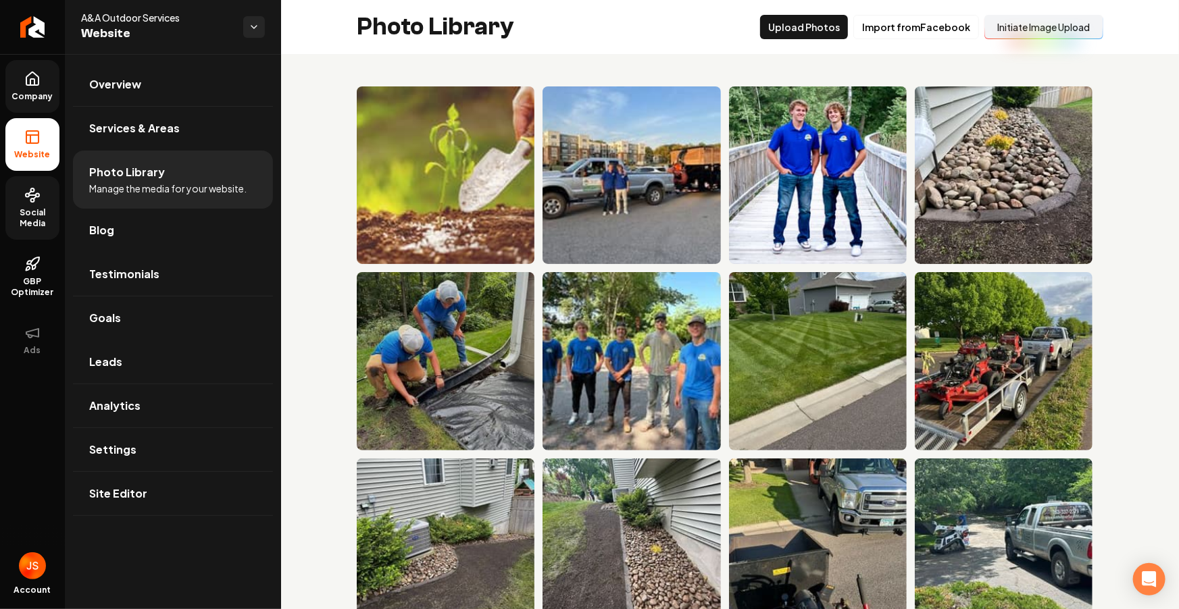
click at [29, 228] on link "Social Media" at bounding box center [32, 207] width 54 height 63
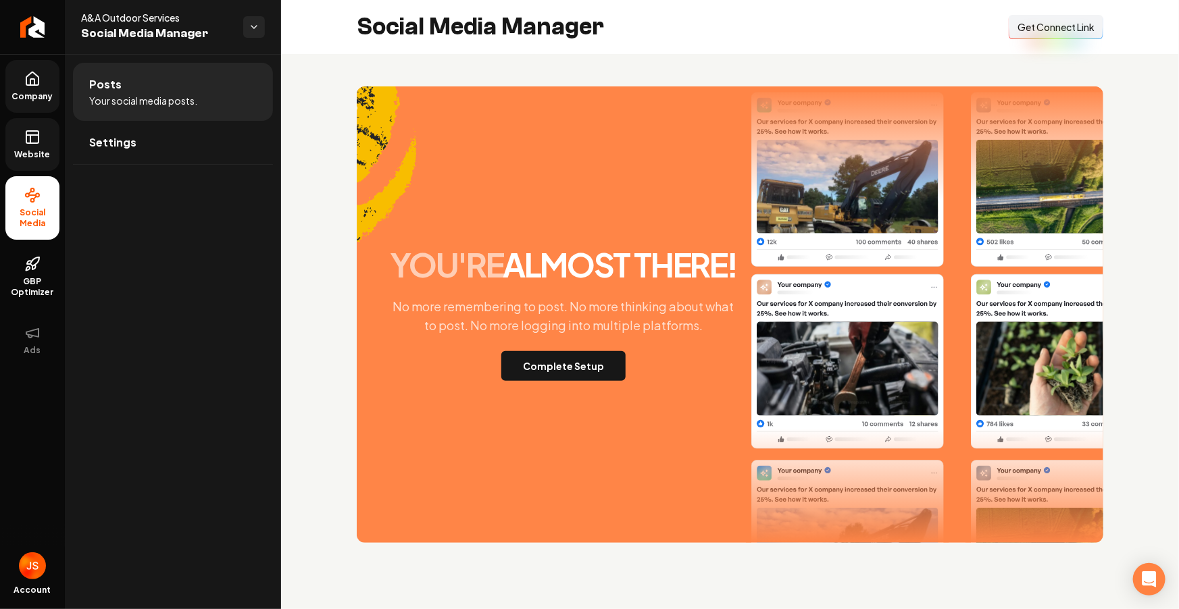
click at [1077, 39] on button "Connect Link Get Connect Link" at bounding box center [1055, 27] width 95 height 24
click at [47, 141] on link "Website" at bounding box center [32, 144] width 54 height 53
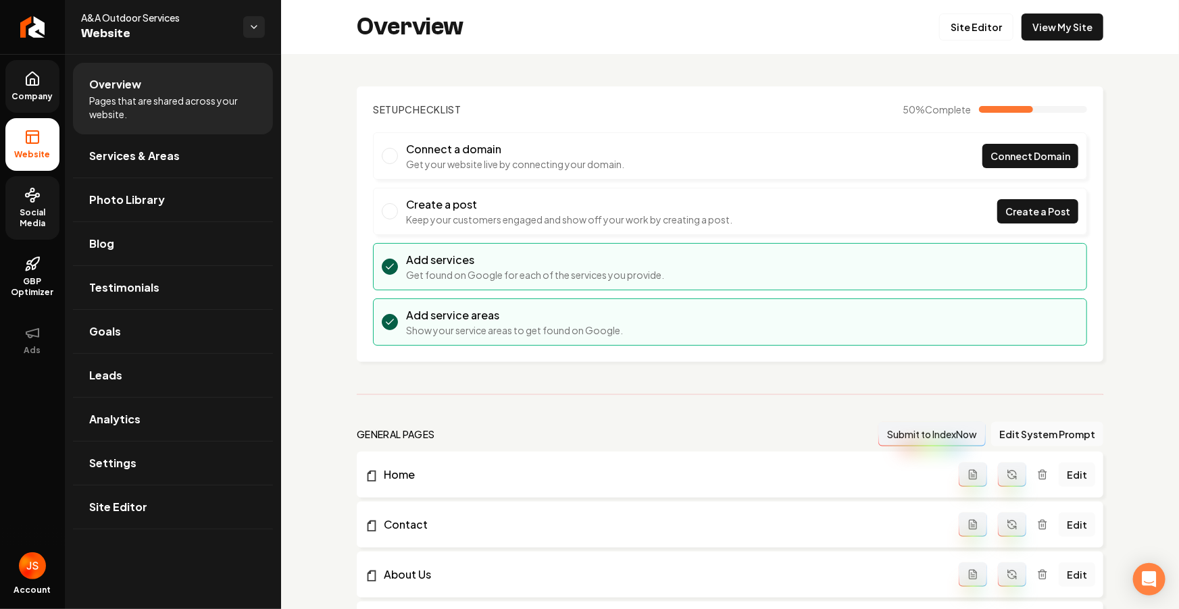
click at [24, 76] on icon at bounding box center [32, 79] width 16 height 16
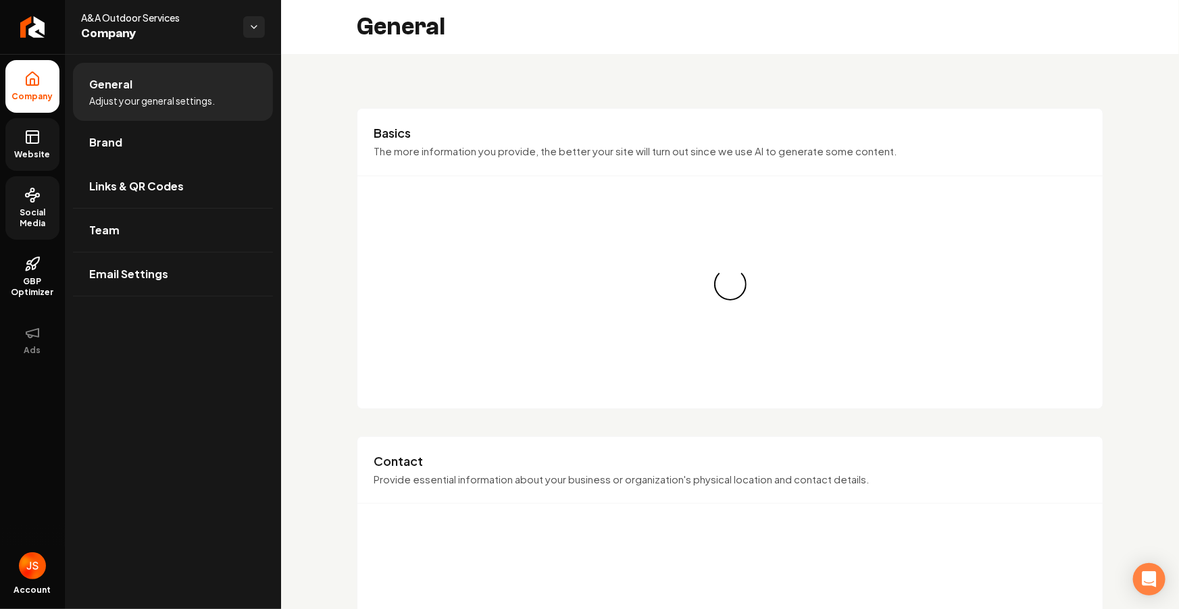
click at [136, 172] on link "Links & QR Codes" at bounding box center [173, 186] width 200 height 43
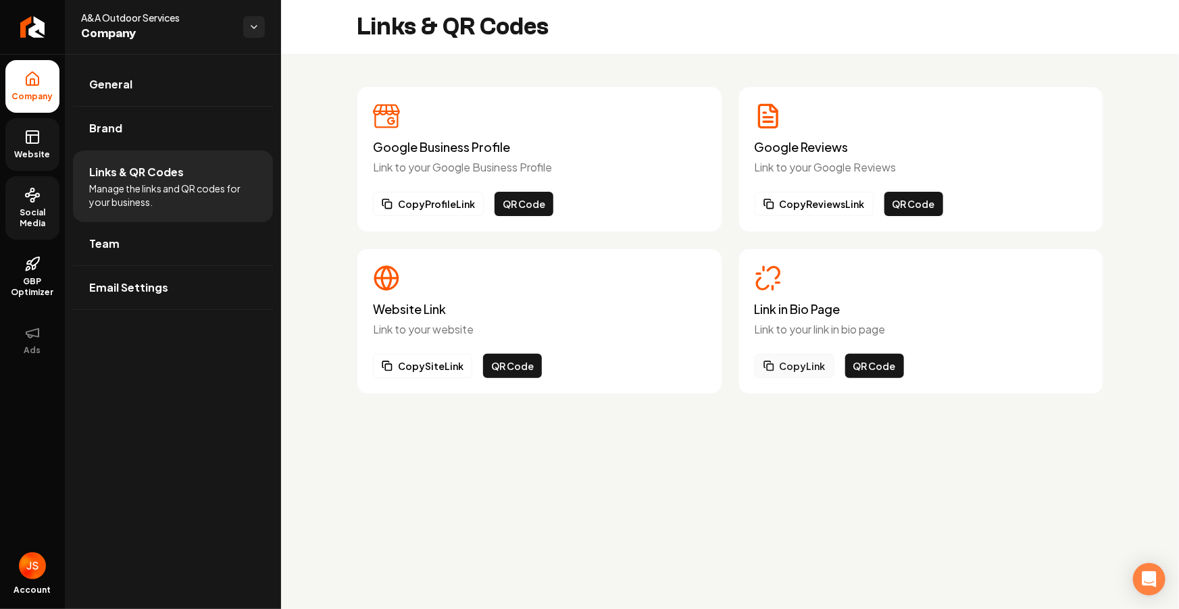
click at [790, 359] on button "Copy Link" at bounding box center [794, 366] width 80 height 24
click at [94, 249] on span "Team" at bounding box center [104, 244] width 30 height 16
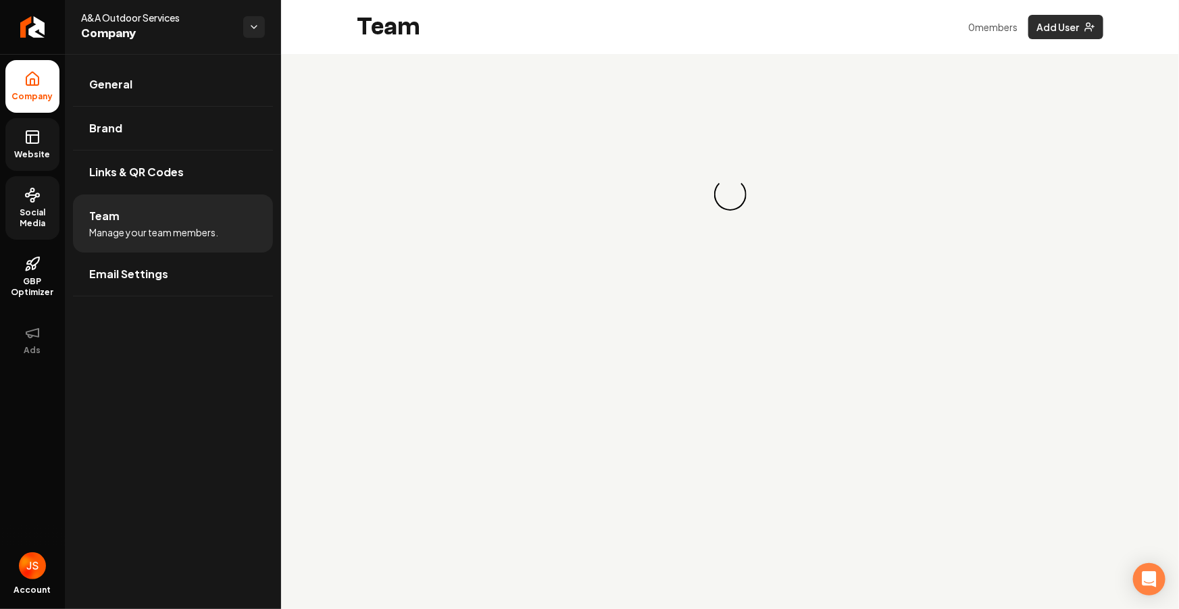
click at [1043, 25] on button "Add User" at bounding box center [1065, 27] width 75 height 24
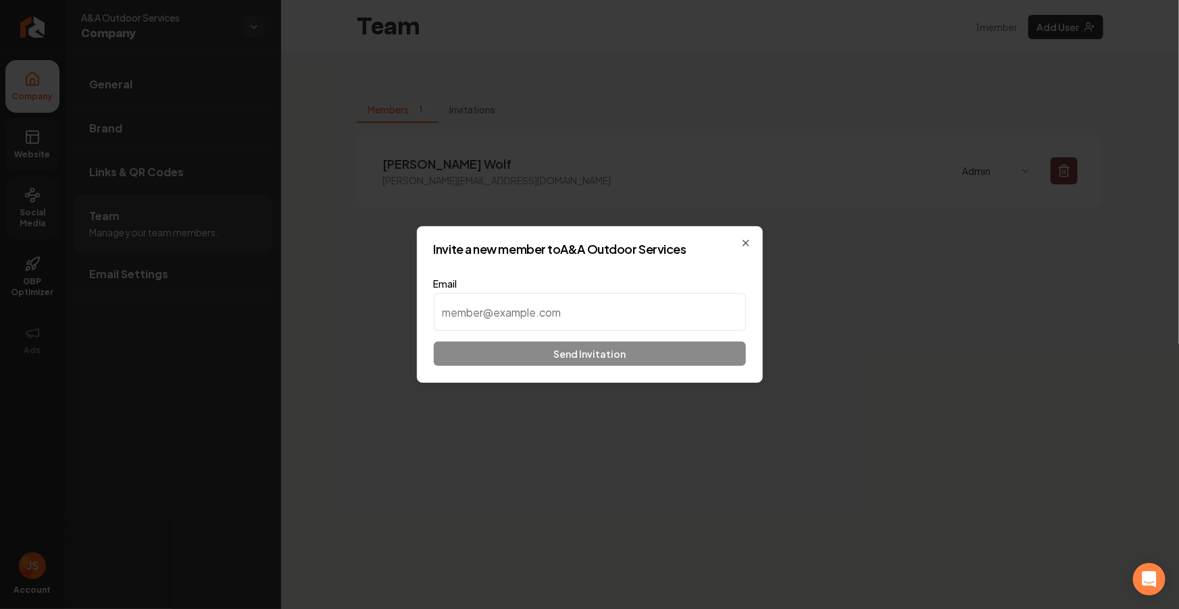
paste input "https://aa-outdoor-services-p16c.builtright.app/"
type input "https://aa-outdoor-services-p16c.builtright.app/"
paste input "adam.aaoutdoorservices@gmail.com"
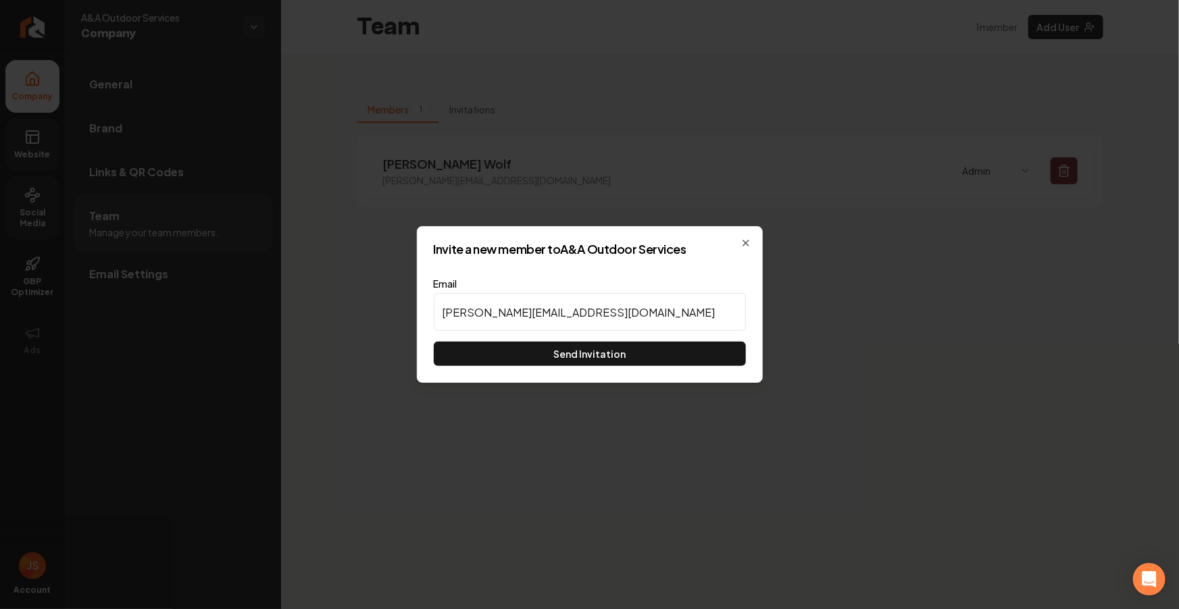
drag, startPoint x: 471, startPoint y: 313, endPoint x: 394, endPoint y: 313, distance: 77.0
click at [394, 313] on body "Company Website Social Media GBP Optimizer Ads Account A&A Outdoor Services Com…" at bounding box center [589, 304] width 1179 height 609
type input "andrew.aaoutdoorservices@gmail.com"
click at [525, 365] on button "Send Invitation" at bounding box center [590, 354] width 312 height 24
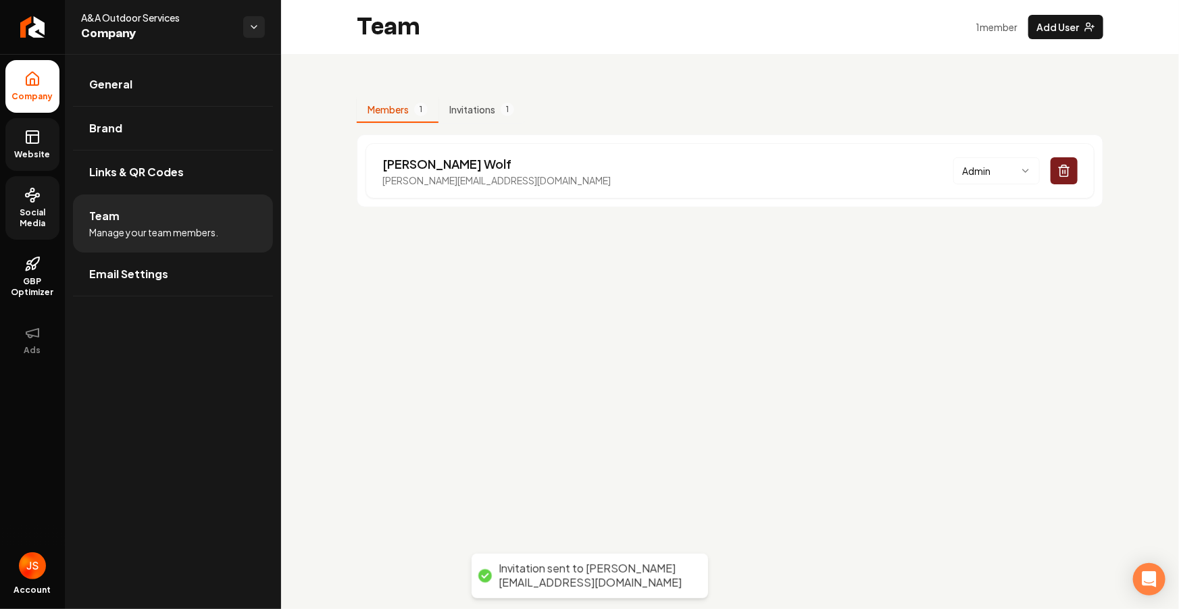
click at [28, 132] on icon at bounding box center [32, 137] width 16 height 16
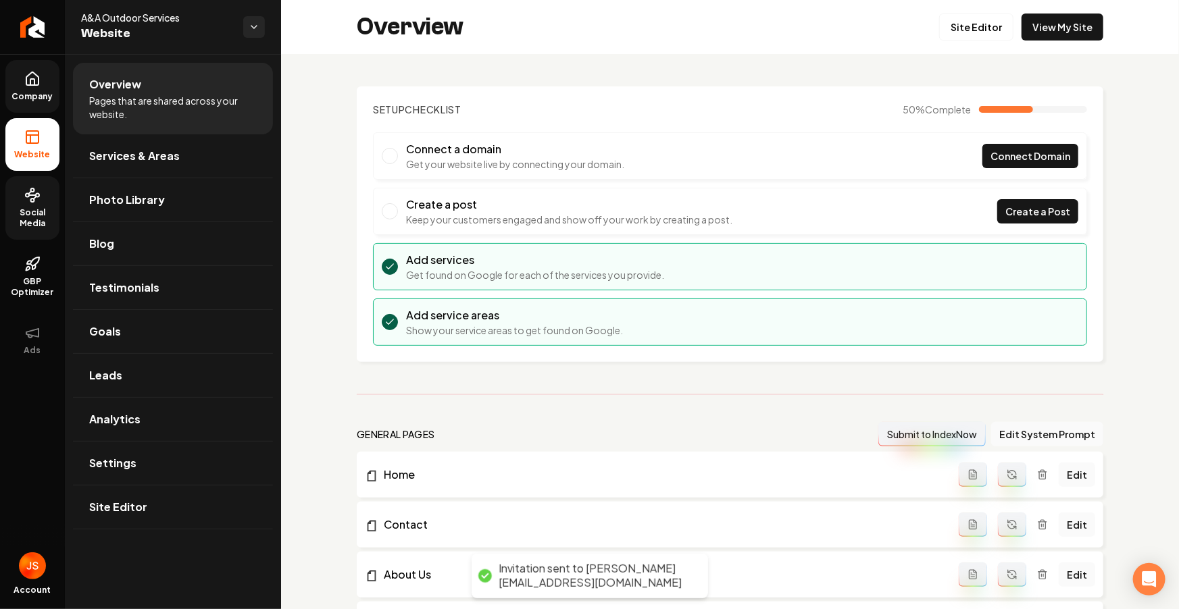
click at [28, 100] on span "Company" at bounding box center [33, 96] width 52 height 11
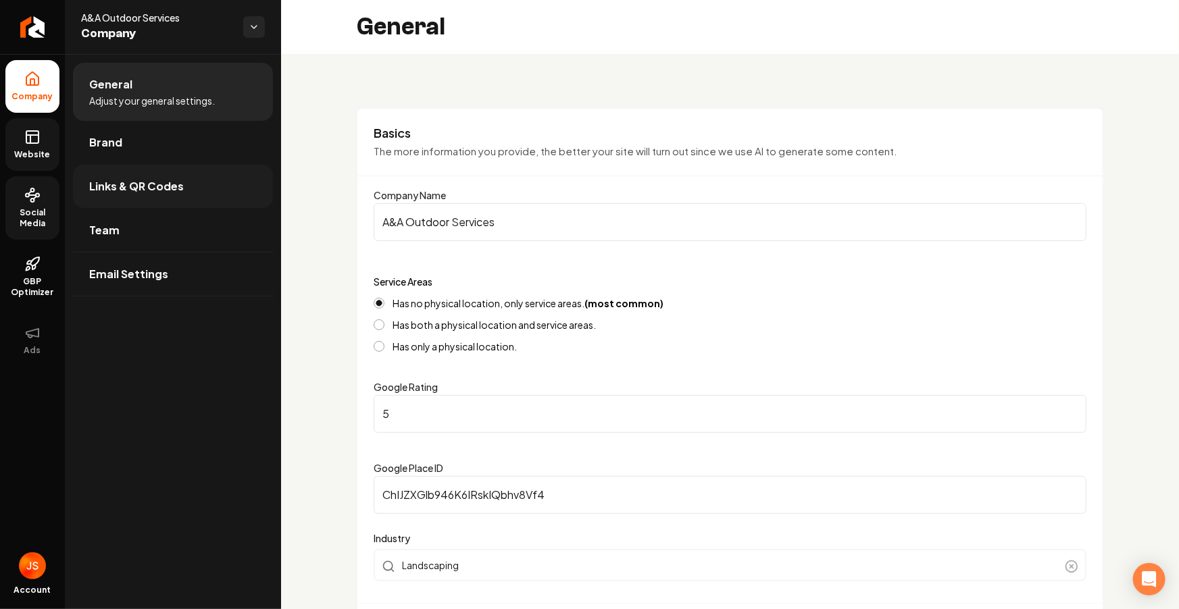
click at [119, 169] on link "Links & QR Codes" at bounding box center [173, 186] width 200 height 43
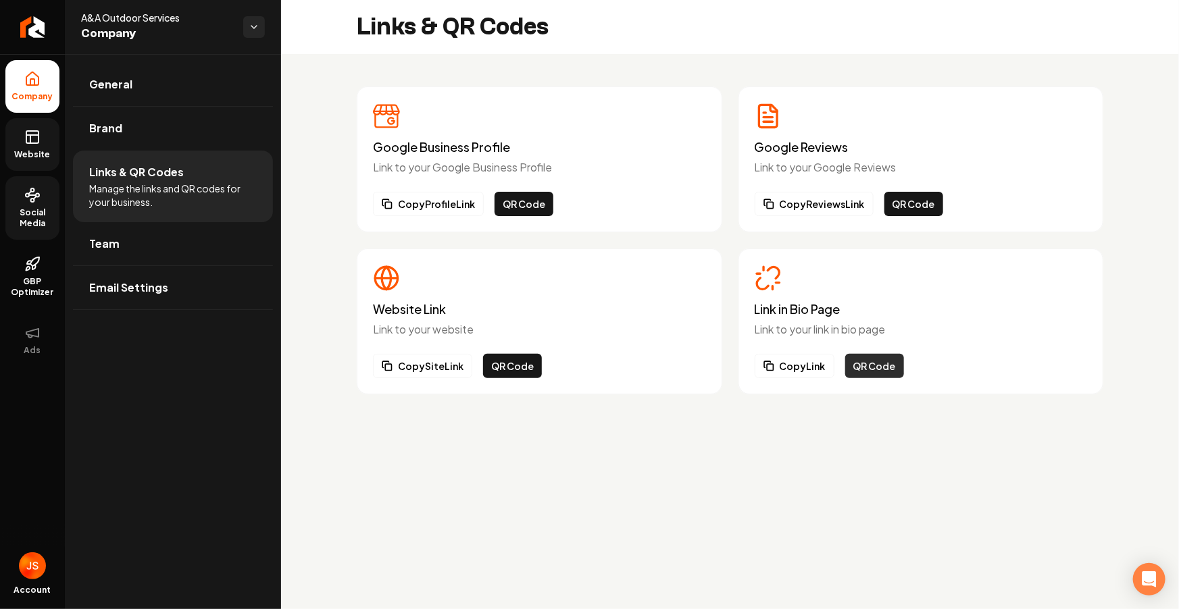
click at [870, 365] on button "QR Code" at bounding box center [874, 366] width 59 height 24
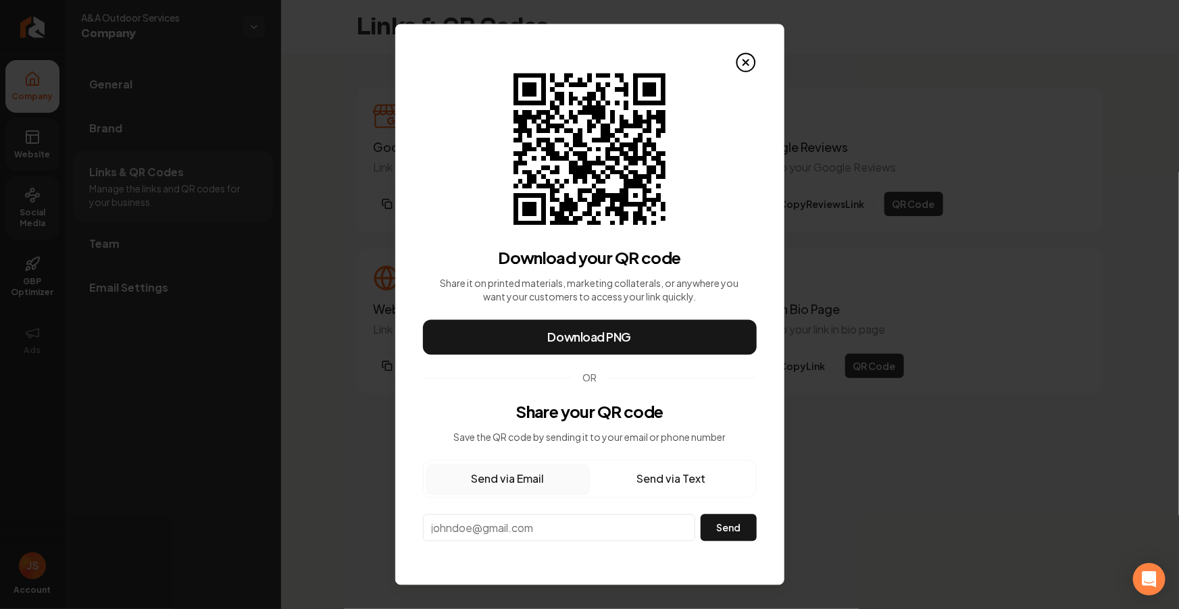
click at [540, 524] on input "email" at bounding box center [559, 528] width 273 height 27
paste input "adam.aaoutdoorservices@gmail.com"
type input "adam.aaoutdoorservices@gmail.com"
click at [711, 532] on button "Send" at bounding box center [727, 528] width 55 height 27
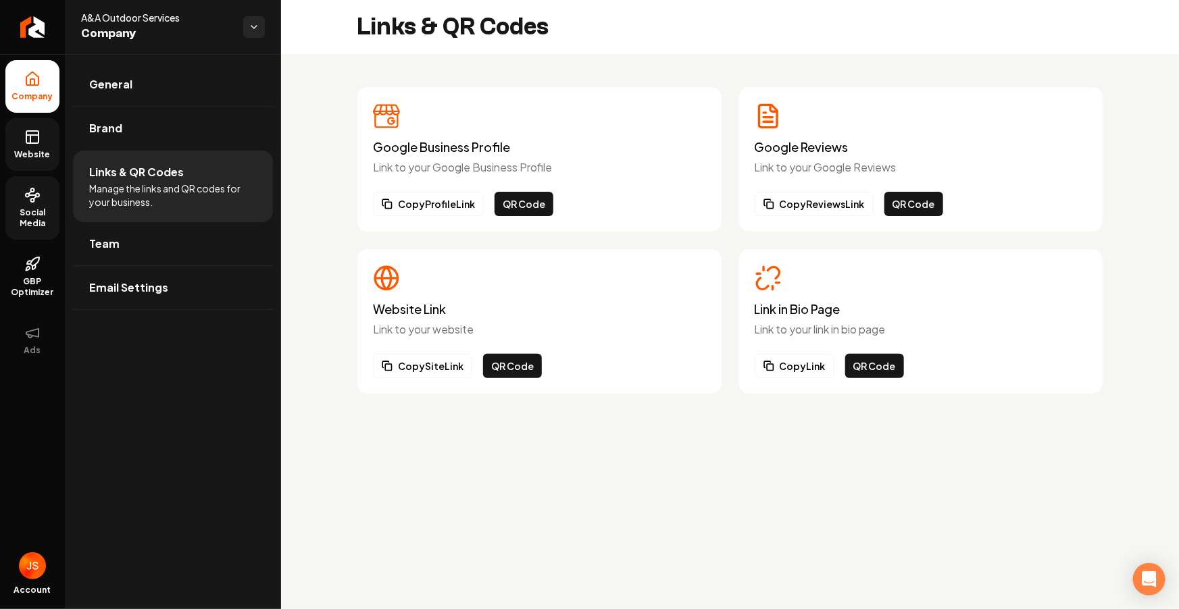
click at [883, 380] on div "Link in Bio Page Link to your link in bio page Copy Link QR Code" at bounding box center [920, 322] width 365 height 146
click at [883, 373] on button "QR Code" at bounding box center [874, 366] width 59 height 24
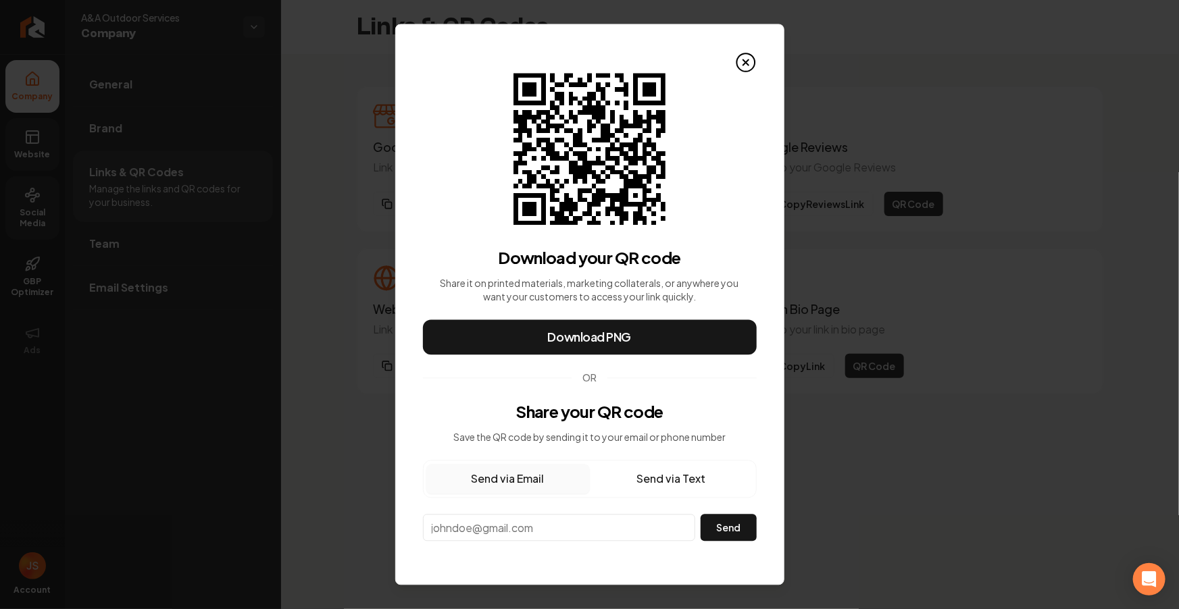
click at [475, 524] on input "email" at bounding box center [559, 528] width 273 height 27
paste input "adam.aaoutdoorservices@gmail.com"
drag, startPoint x: 453, startPoint y: 529, endPoint x: 419, endPoint y: 530, distance: 33.8
click at [420, 530] on div "QR Code for Link in Bio Page Download your QR code Share it on printed material…" at bounding box center [589, 304] width 389 height 561
type input "andrew.aaoutdoorservices@gmail.com"
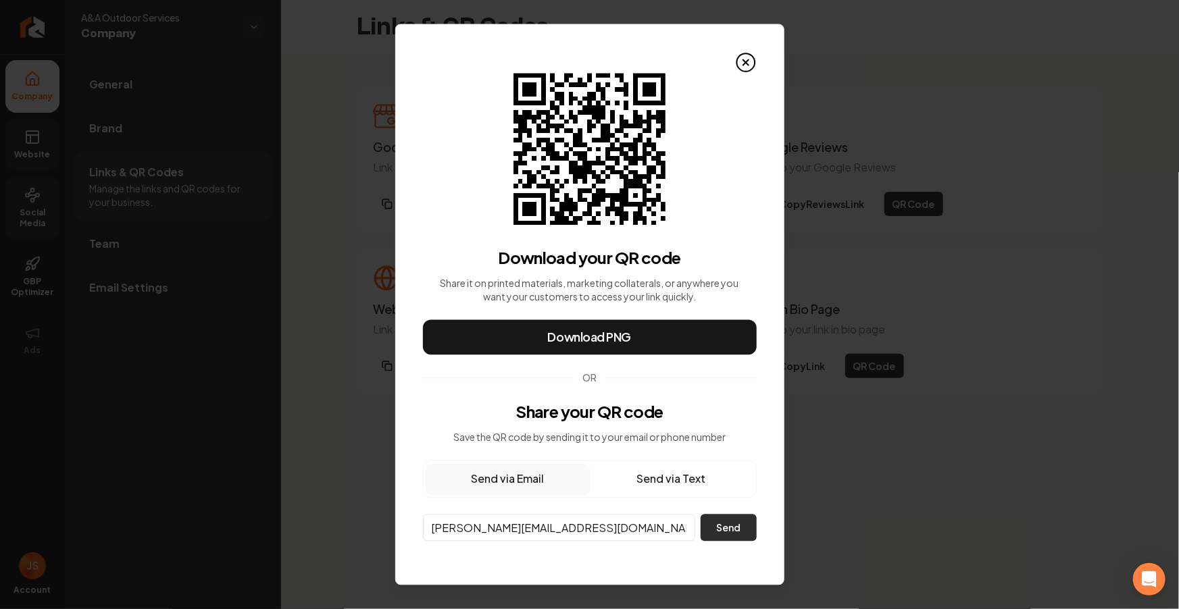
click at [719, 525] on button "Send" at bounding box center [727, 528] width 55 height 27
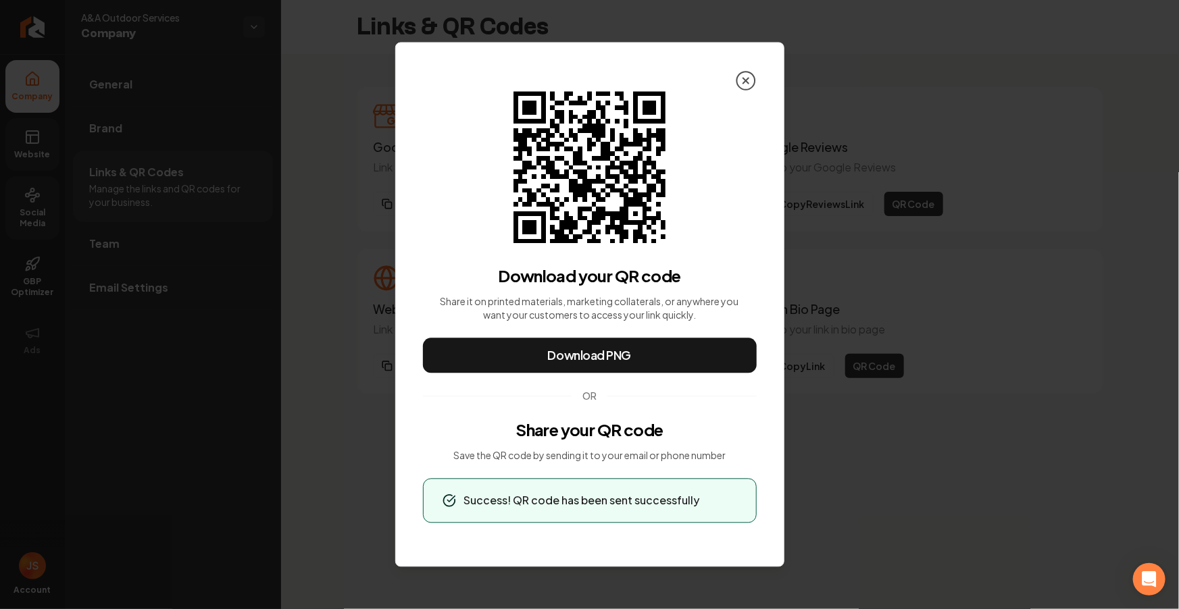
click at [744, 81] on icon at bounding box center [745, 80] width 5 height 5
